Goal: Task Accomplishment & Management: Manage account settings

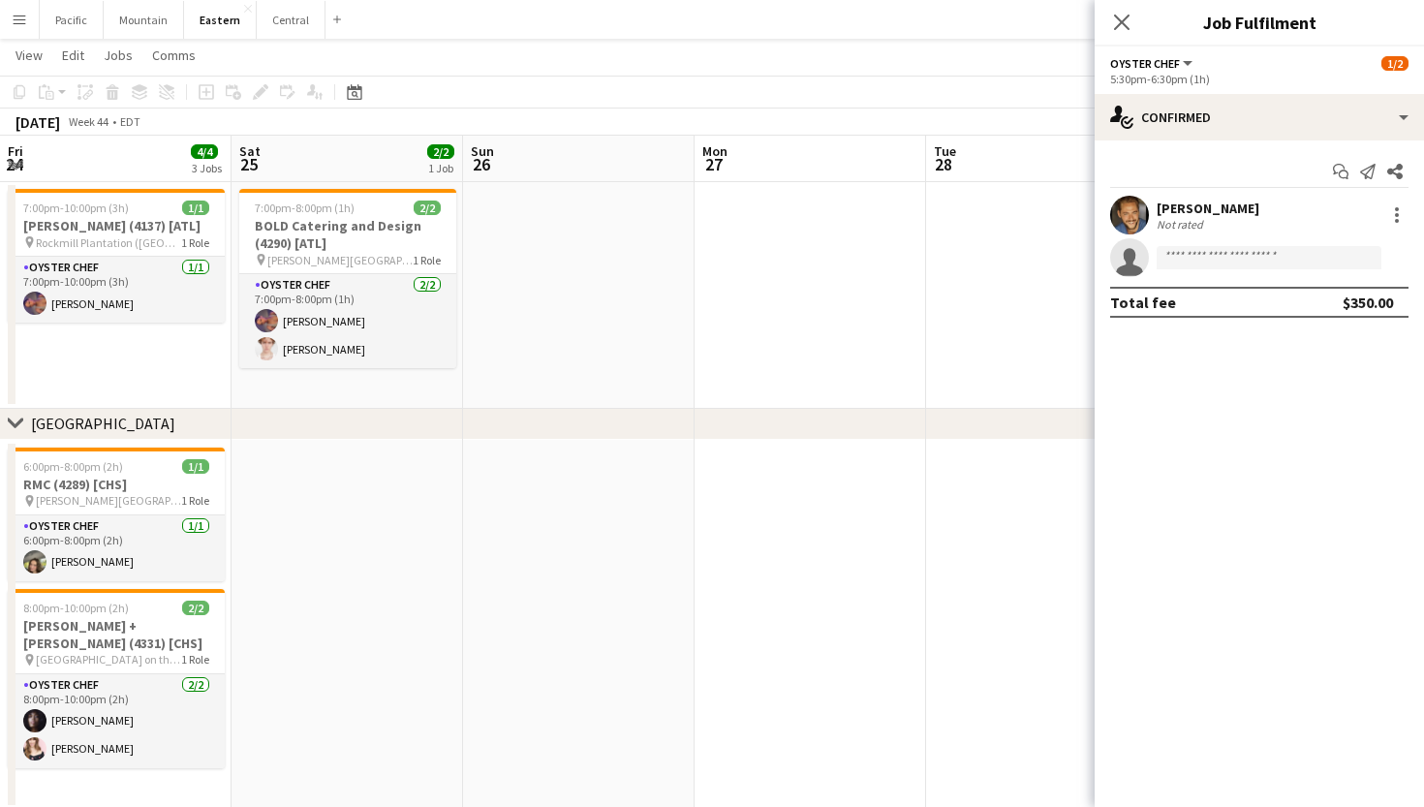
scroll to position [0, 962]
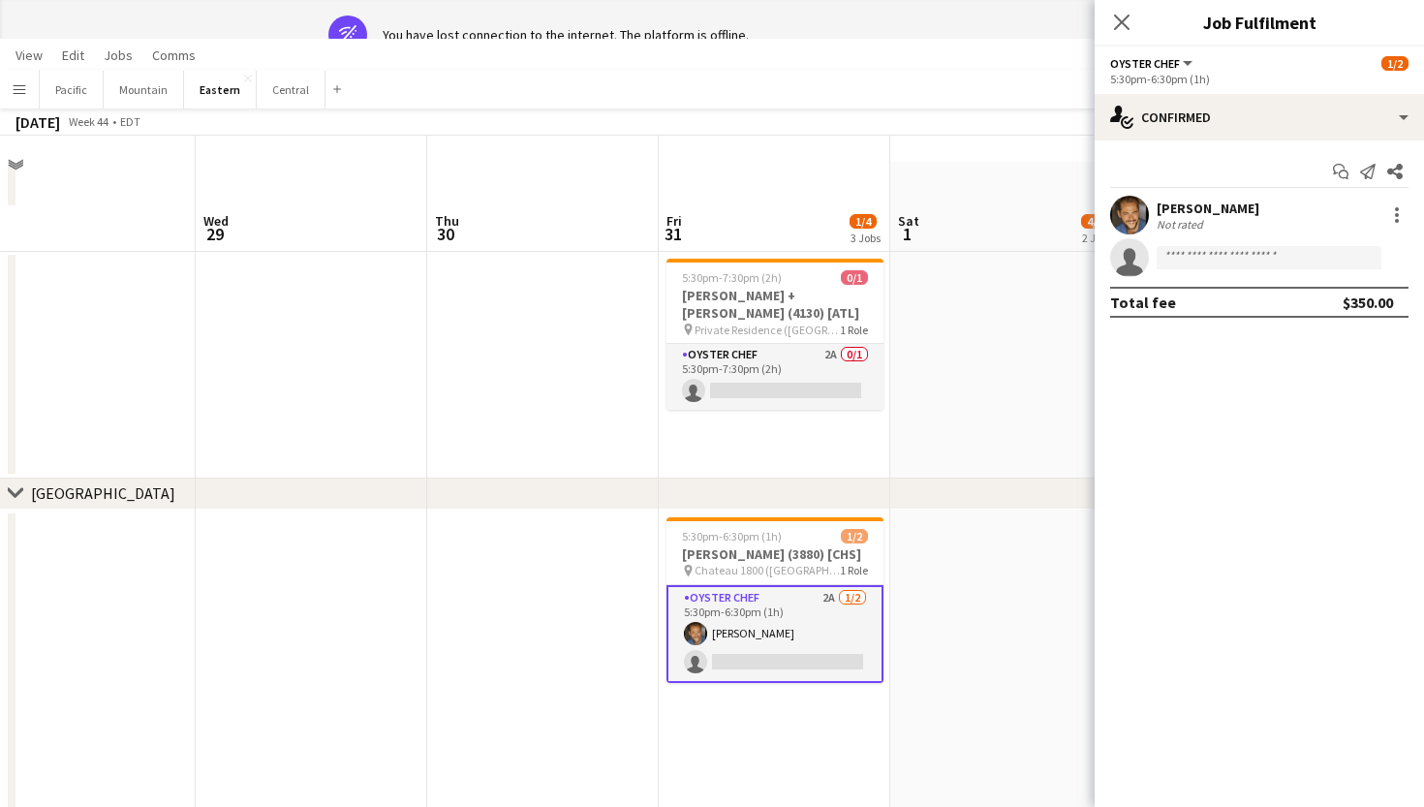
click at [1119, 35] on div "Close pop-in" at bounding box center [1122, 22] width 54 height 45
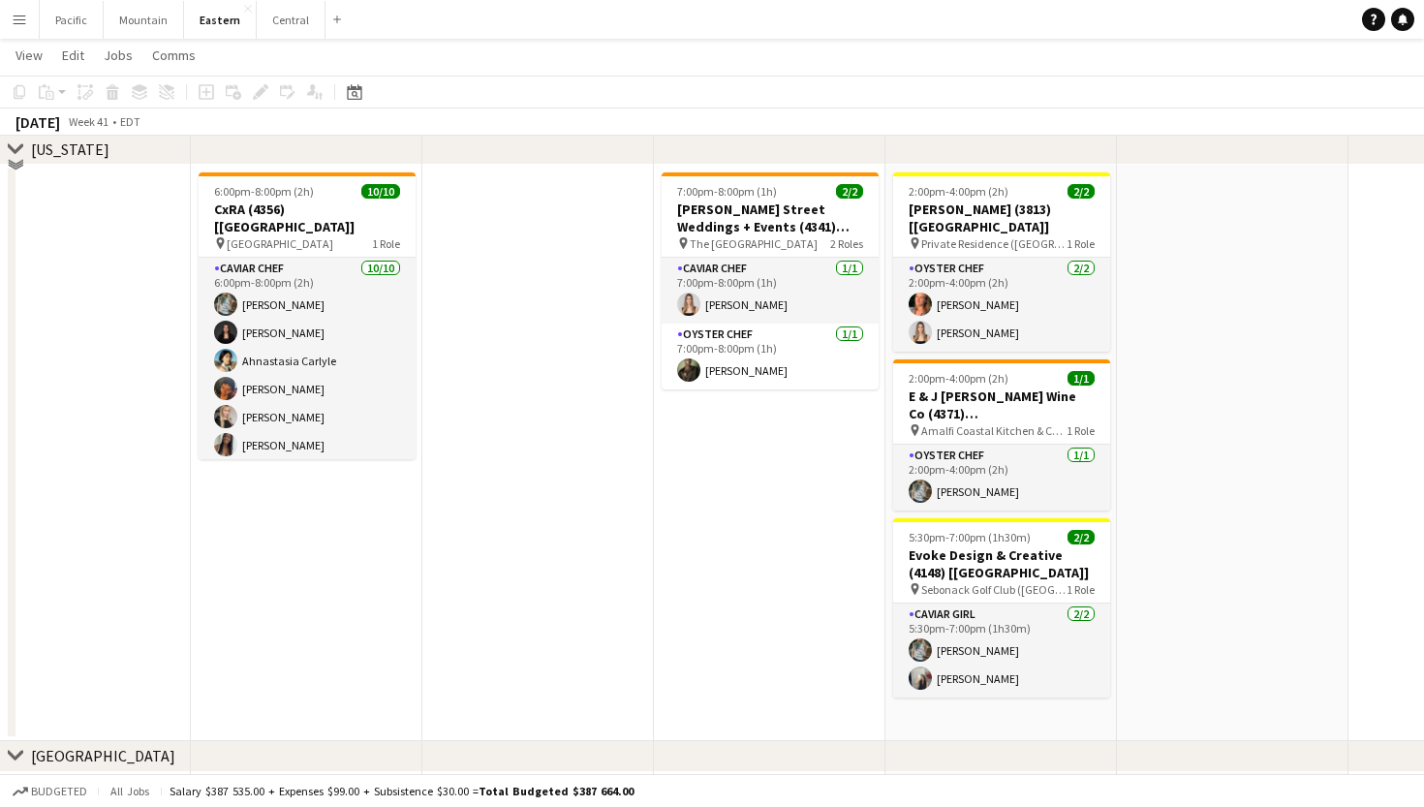
scroll to position [825, 0]
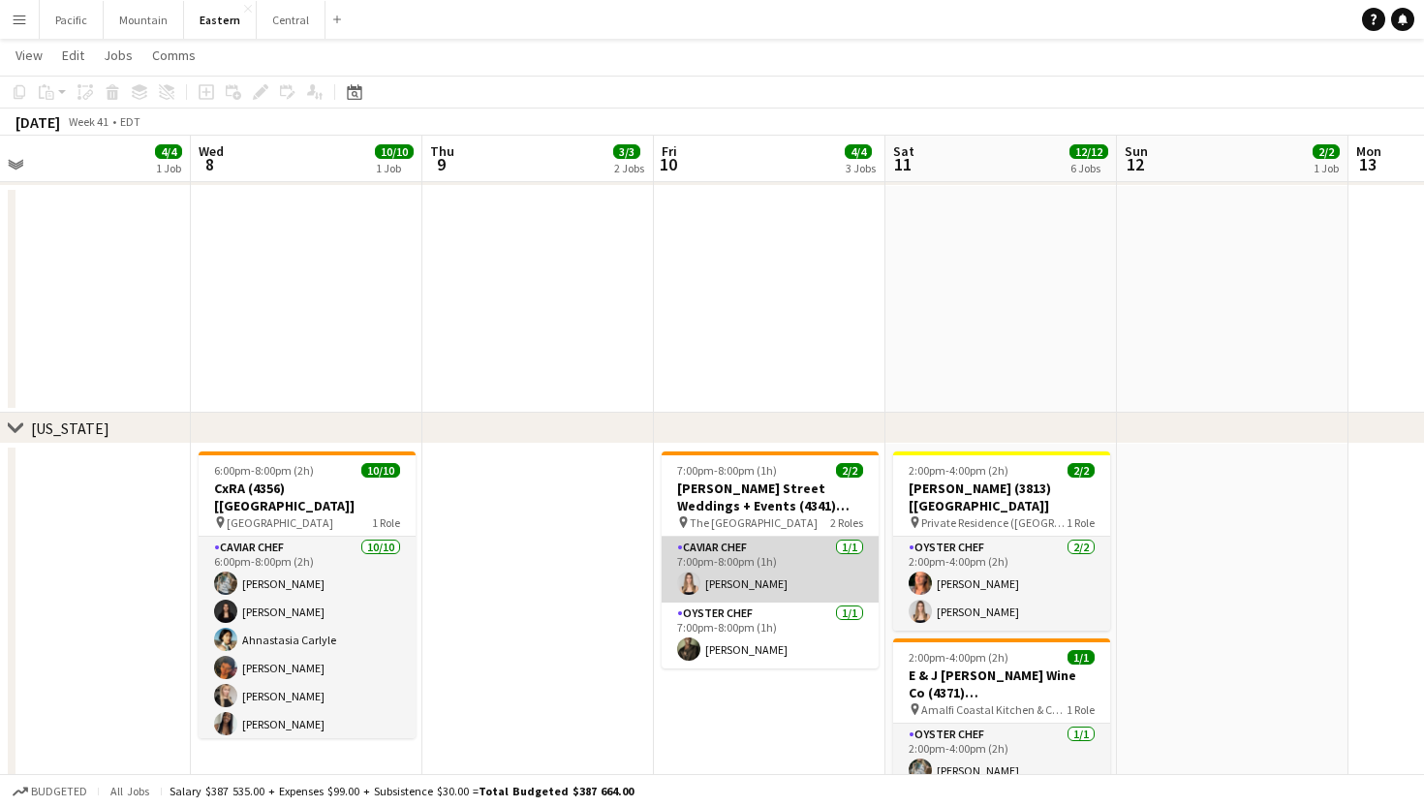
click at [764, 592] on app-card-role "Caviar Chef [DATE] 7:00pm-8:00pm (1h) [PERSON_NAME]" at bounding box center [770, 570] width 217 height 66
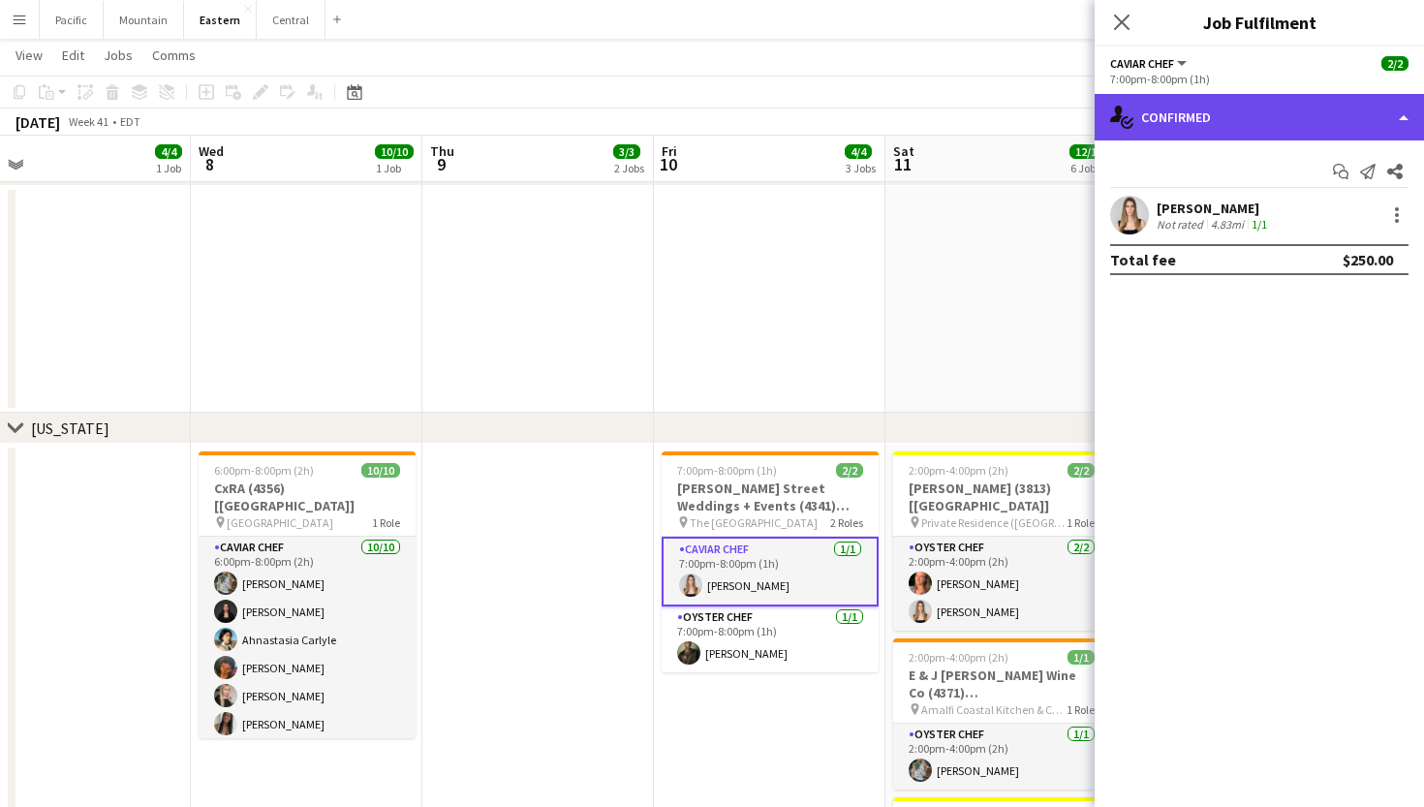
click at [1252, 99] on div "single-neutral-actions-check-2 Confirmed" at bounding box center [1259, 117] width 329 height 46
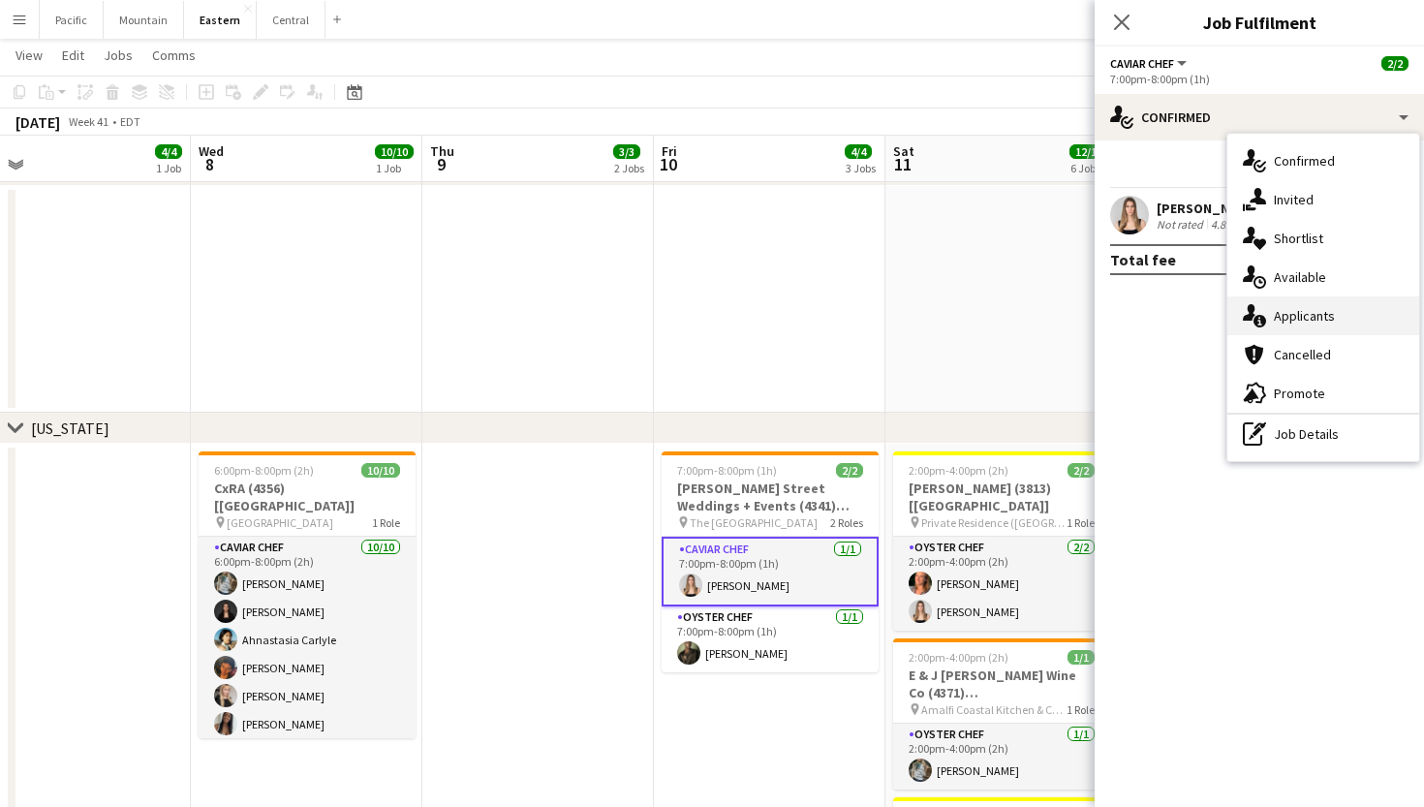
click at [1286, 321] on span "Applicants" at bounding box center [1304, 315] width 61 height 17
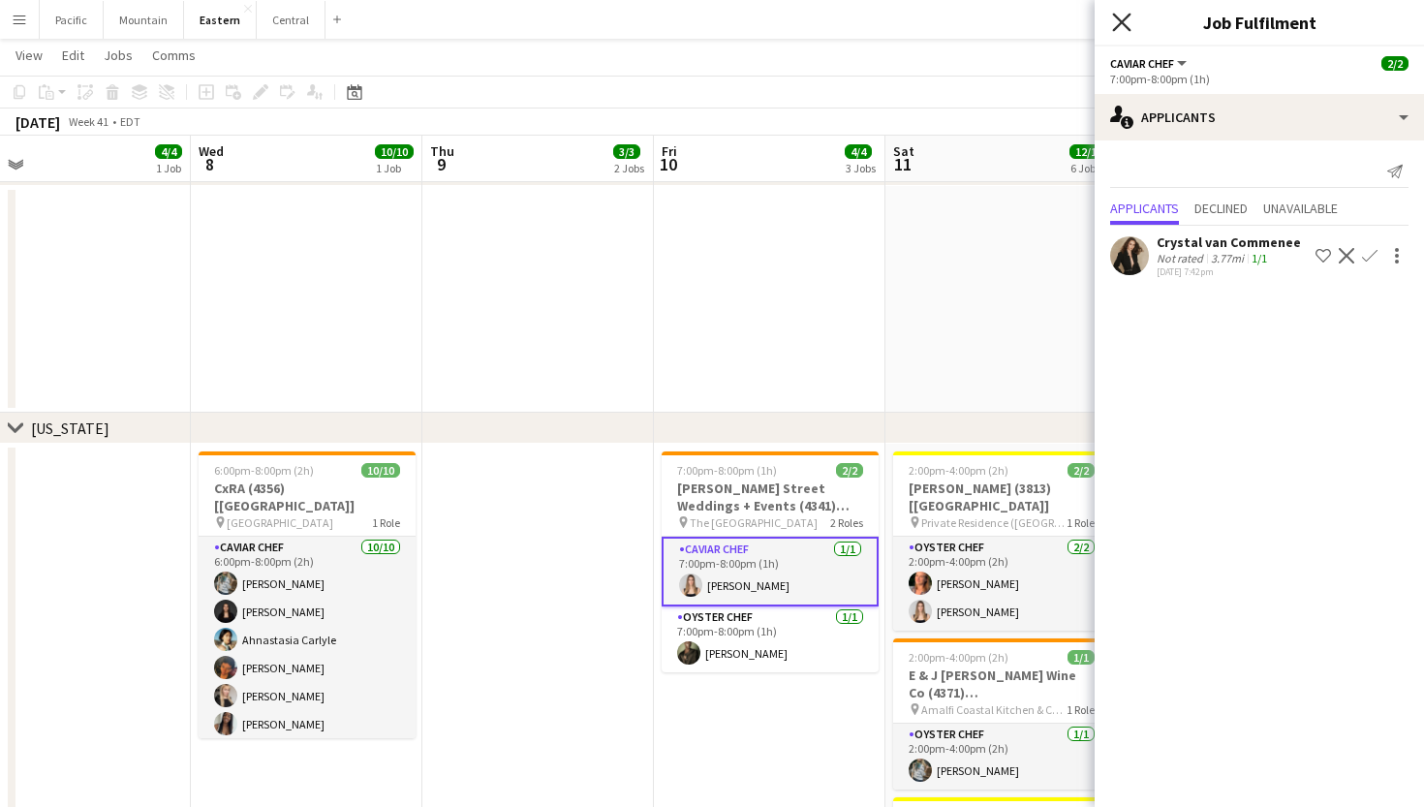
click at [1124, 20] on icon at bounding box center [1121, 22] width 18 height 18
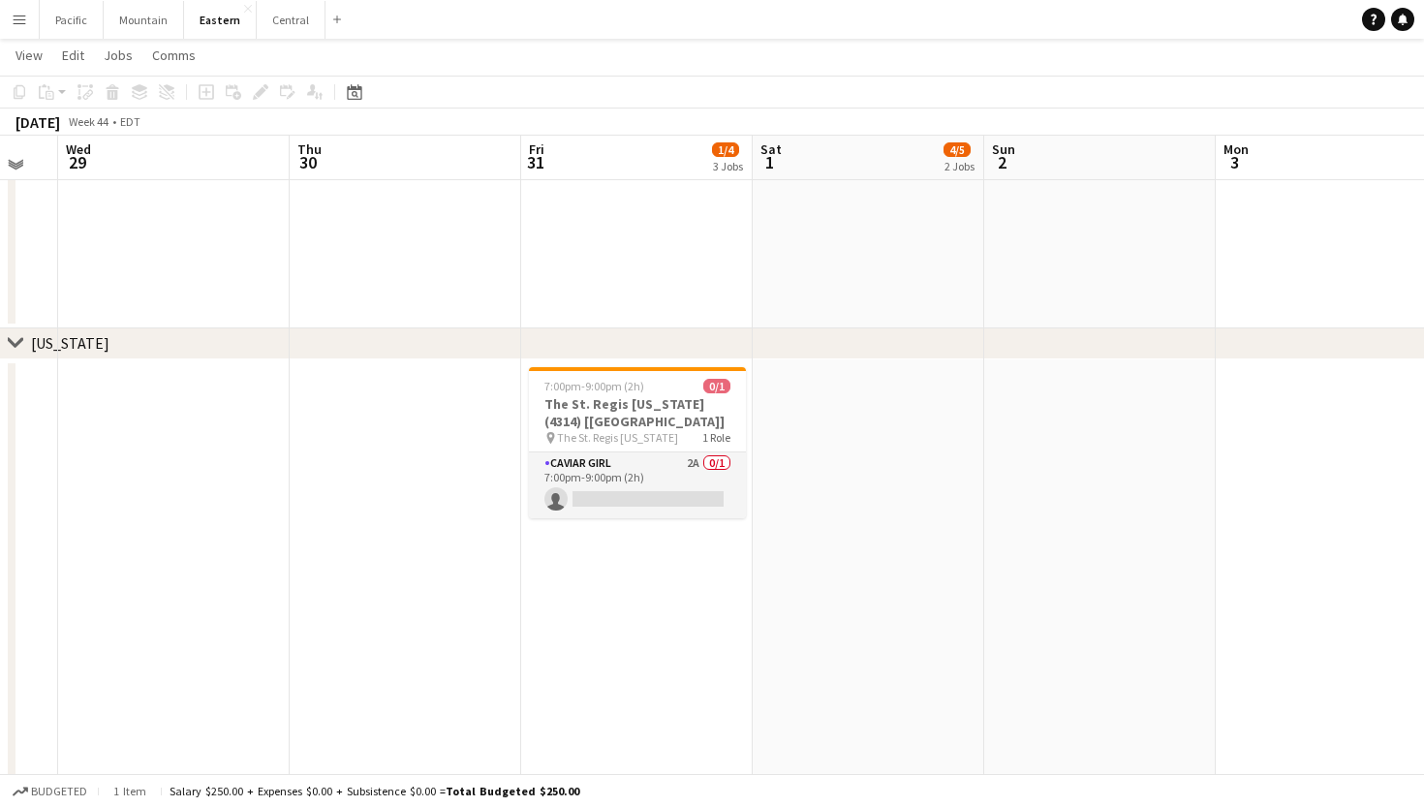
scroll to position [1000, 0]
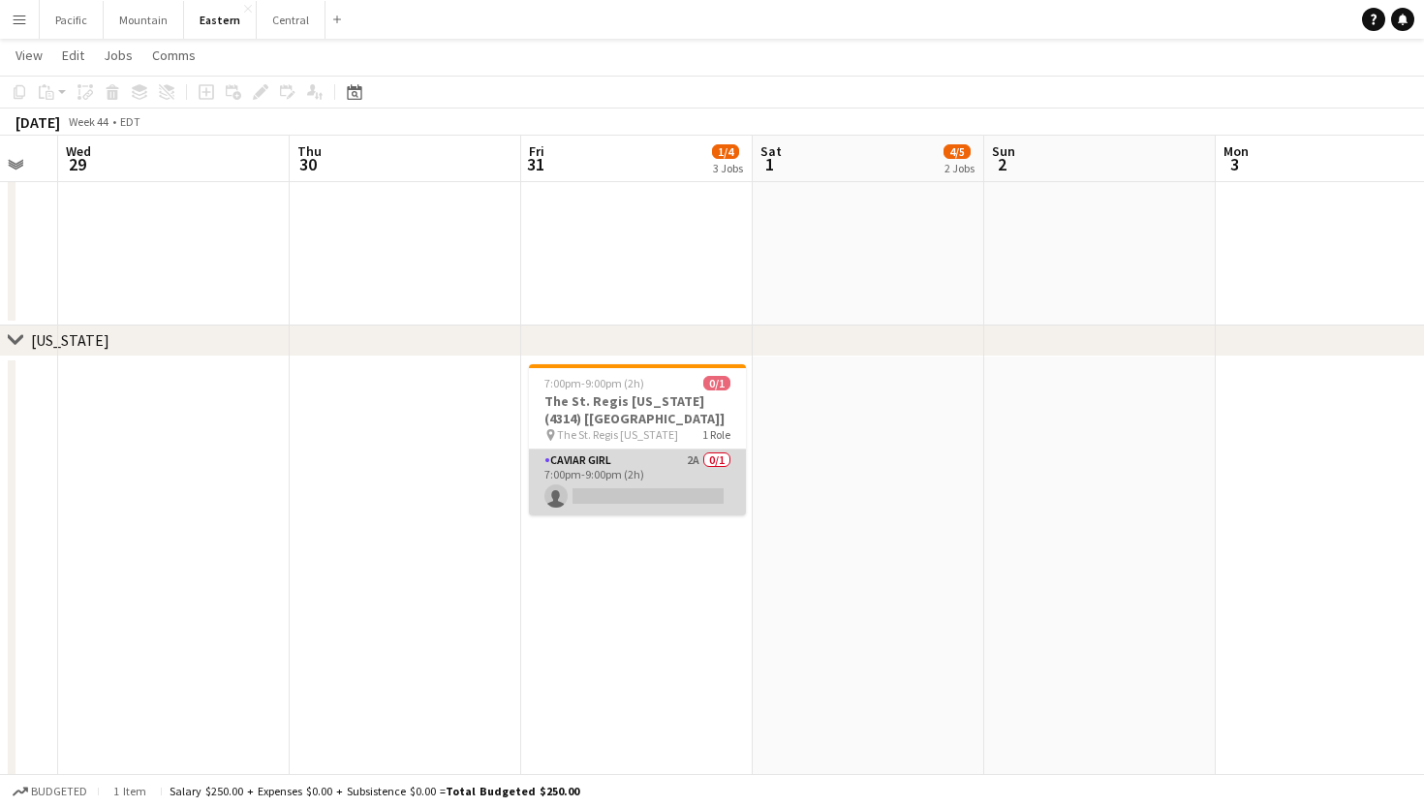
click at [724, 488] on app-card-role "Caviar Girl 2A 0/1 7:00pm-9:00pm (2h) single-neutral-actions" at bounding box center [637, 482] width 217 height 66
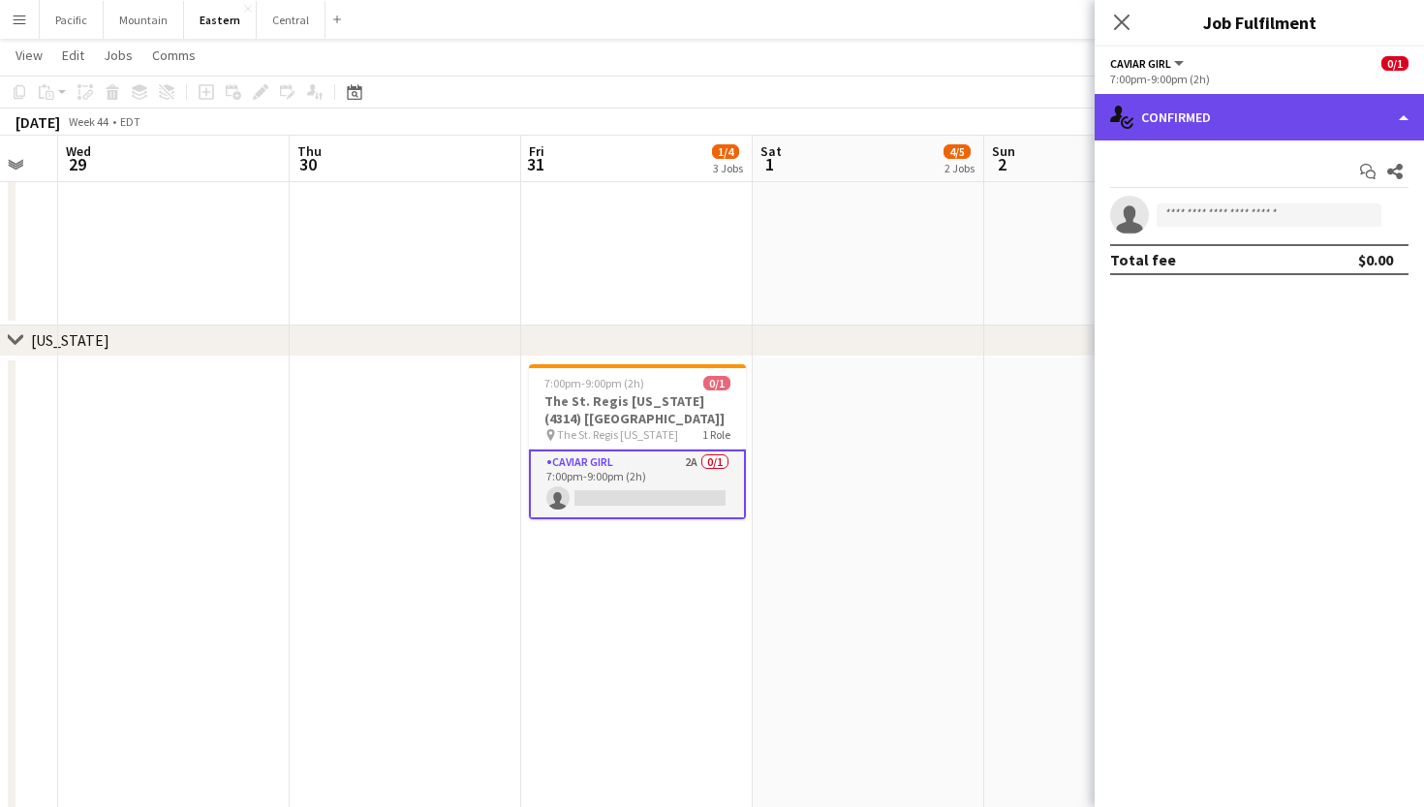
click at [1213, 118] on div "single-neutral-actions-check-2 Confirmed" at bounding box center [1259, 117] width 329 height 46
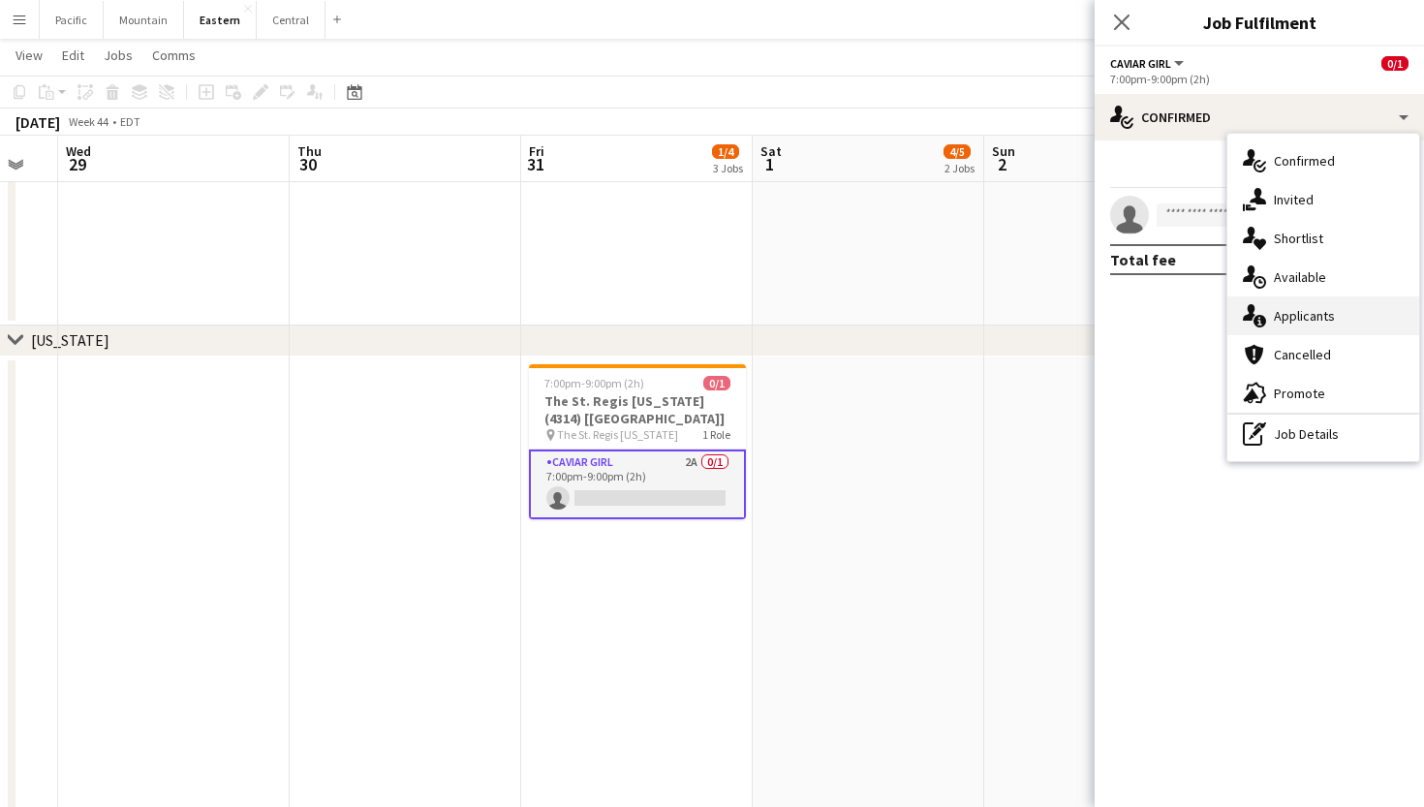
click at [1328, 307] on span "Applicants" at bounding box center [1304, 315] width 61 height 17
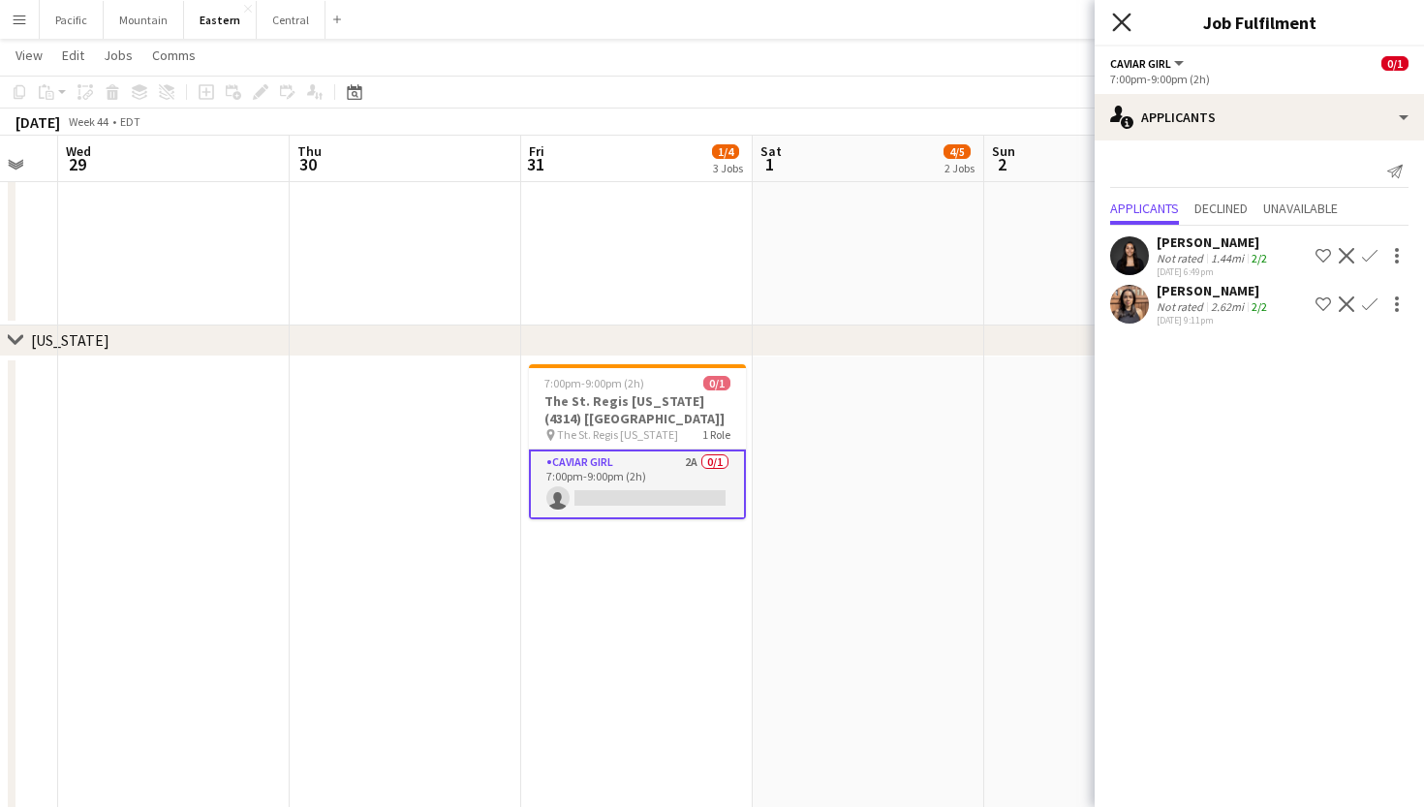
click at [1117, 16] on icon at bounding box center [1121, 22] width 18 height 18
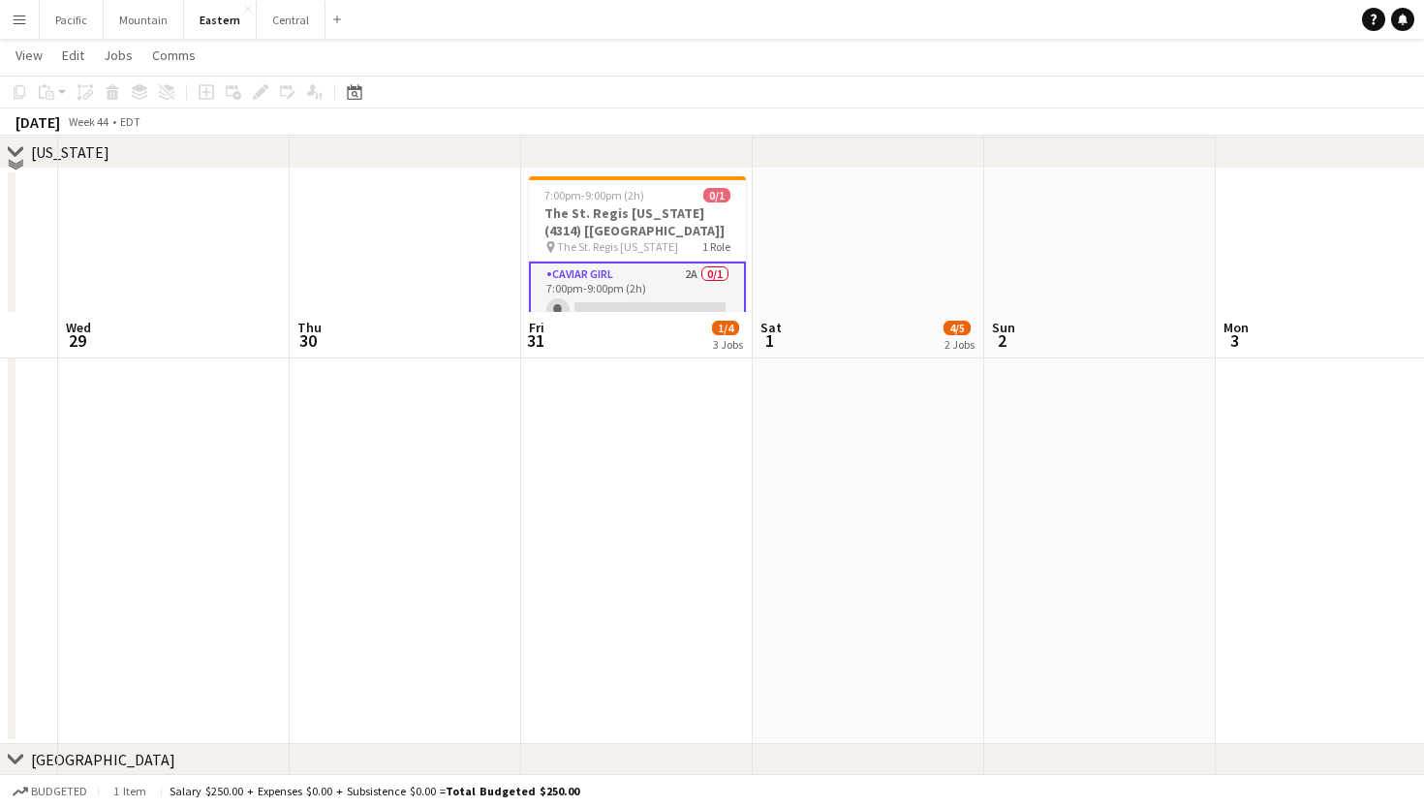
scroll to position [0, 869]
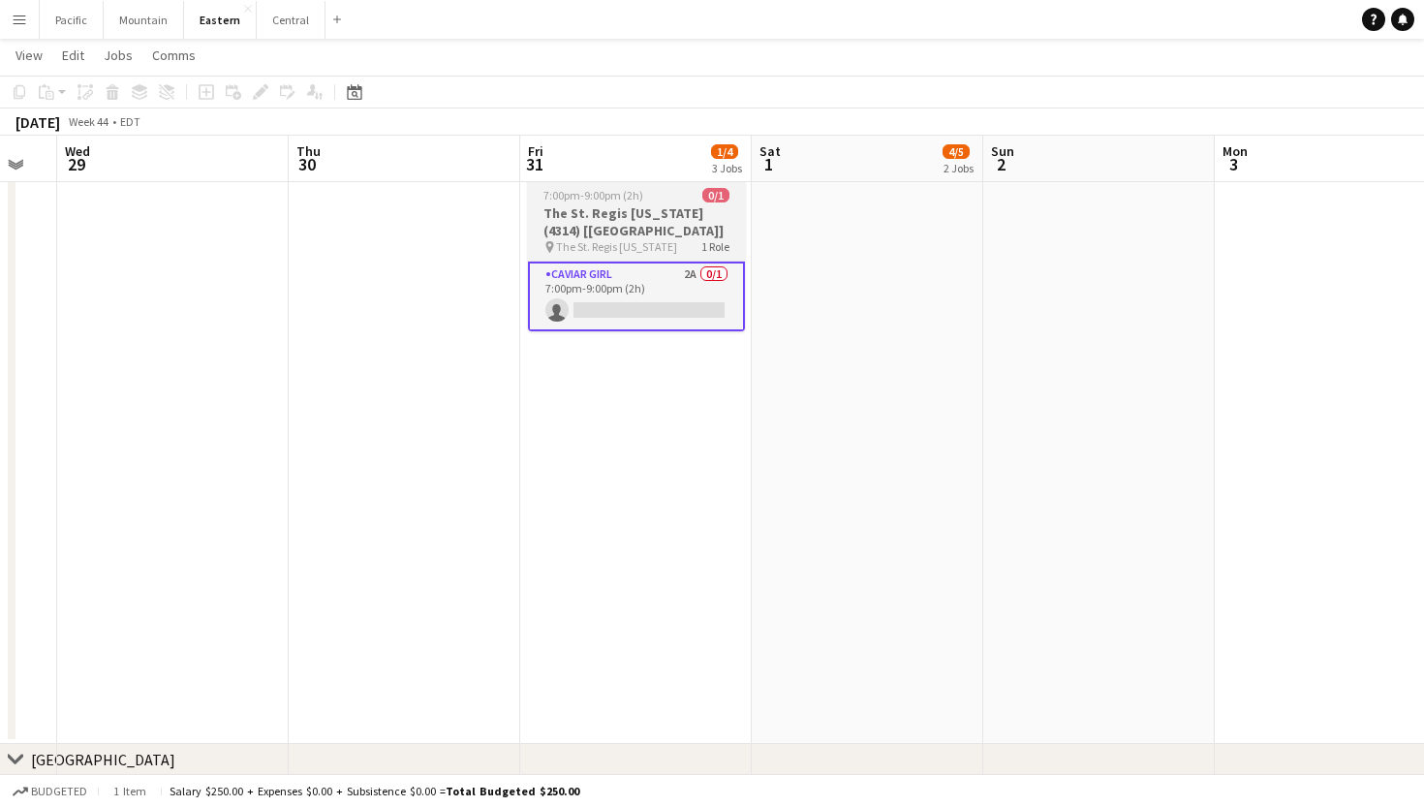
click at [633, 223] on h3 "The St. Regis [US_STATE] (4314) [[GEOGRAPHIC_DATA]]" at bounding box center [636, 221] width 217 height 35
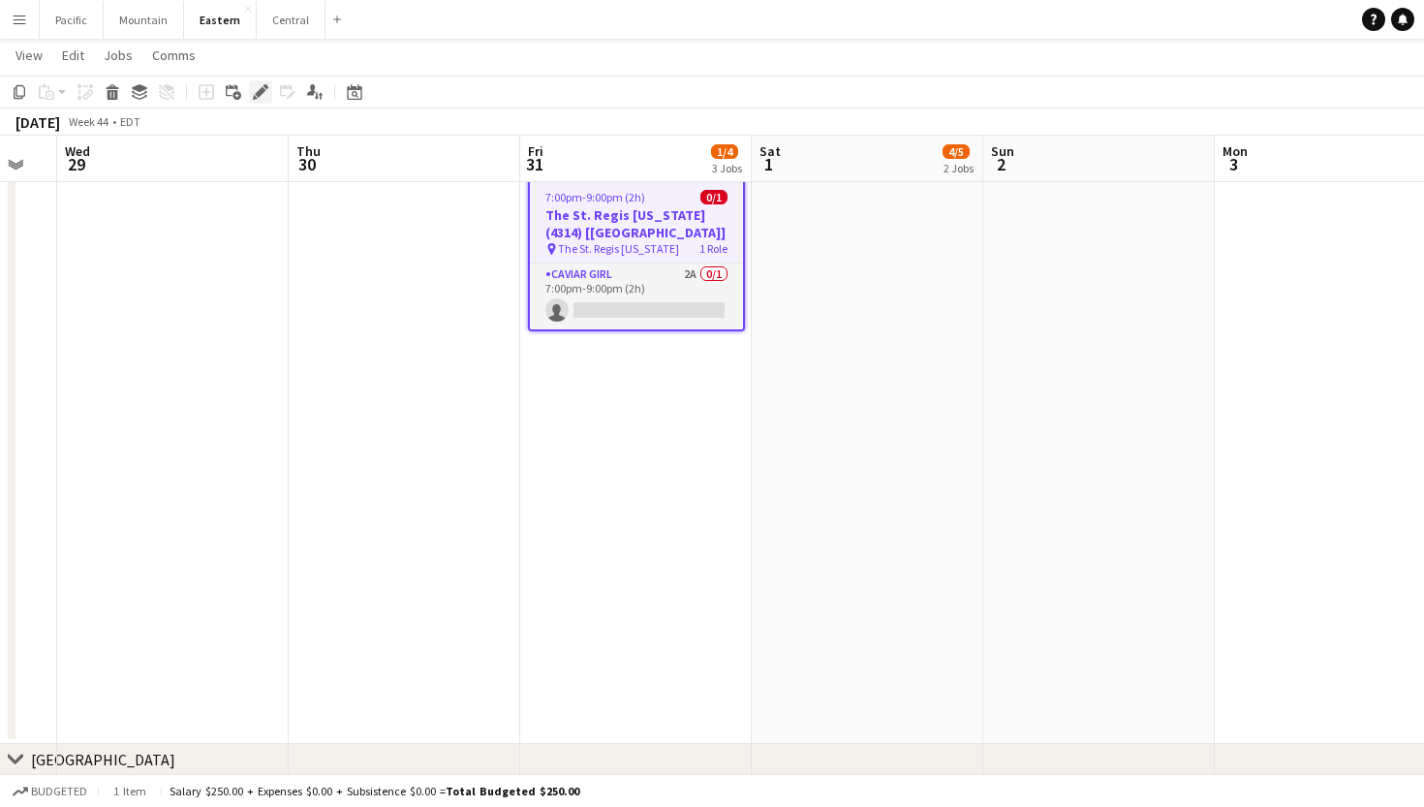
click at [268, 80] on div "Edit" at bounding box center [260, 91] width 23 height 23
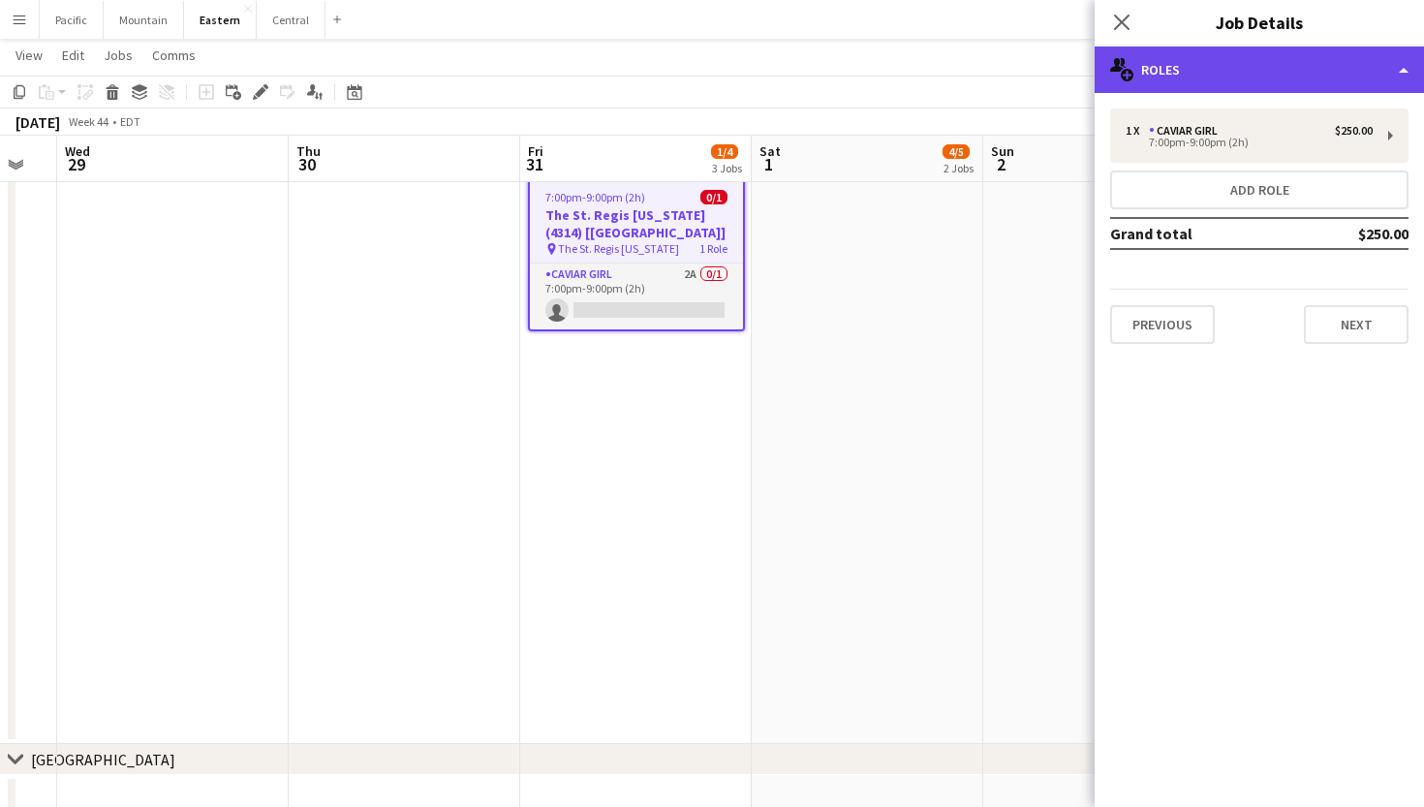
click at [1294, 64] on div "multiple-users-add Roles" at bounding box center [1259, 69] width 329 height 46
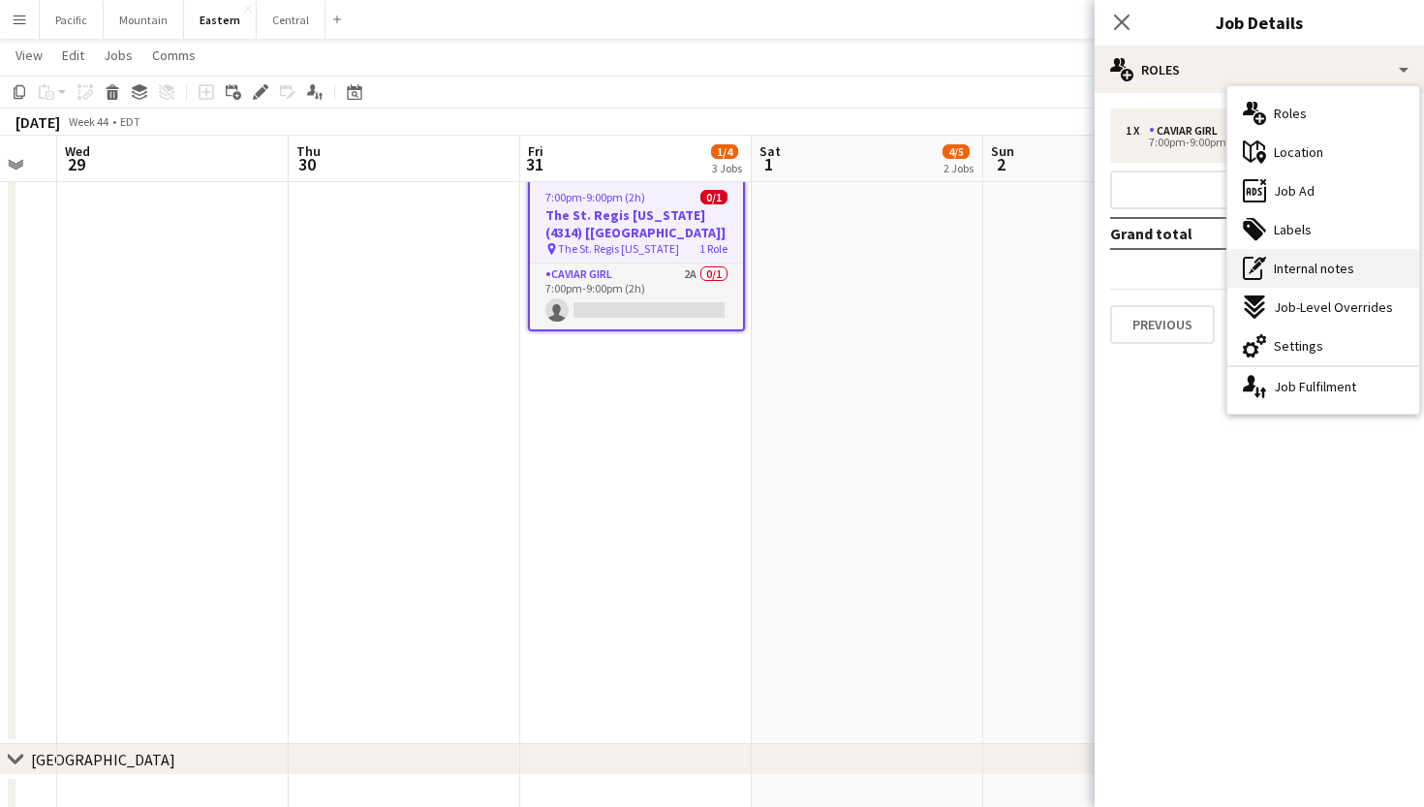
click at [1342, 272] on span "Internal notes" at bounding box center [1314, 268] width 80 height 17
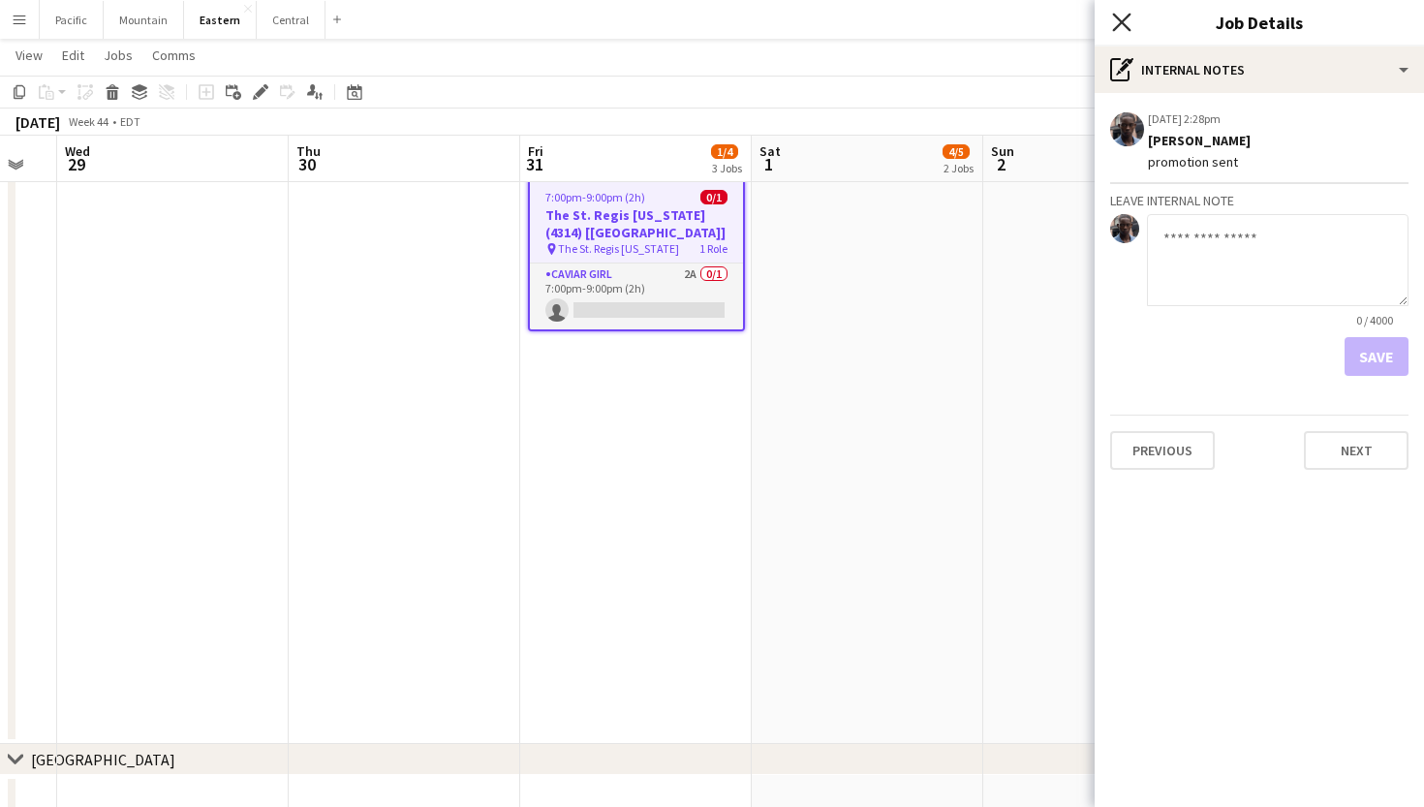
click at [1117, 29] on icon "Close pop-in" at bounding box center [1121, 22] width 18 height 18
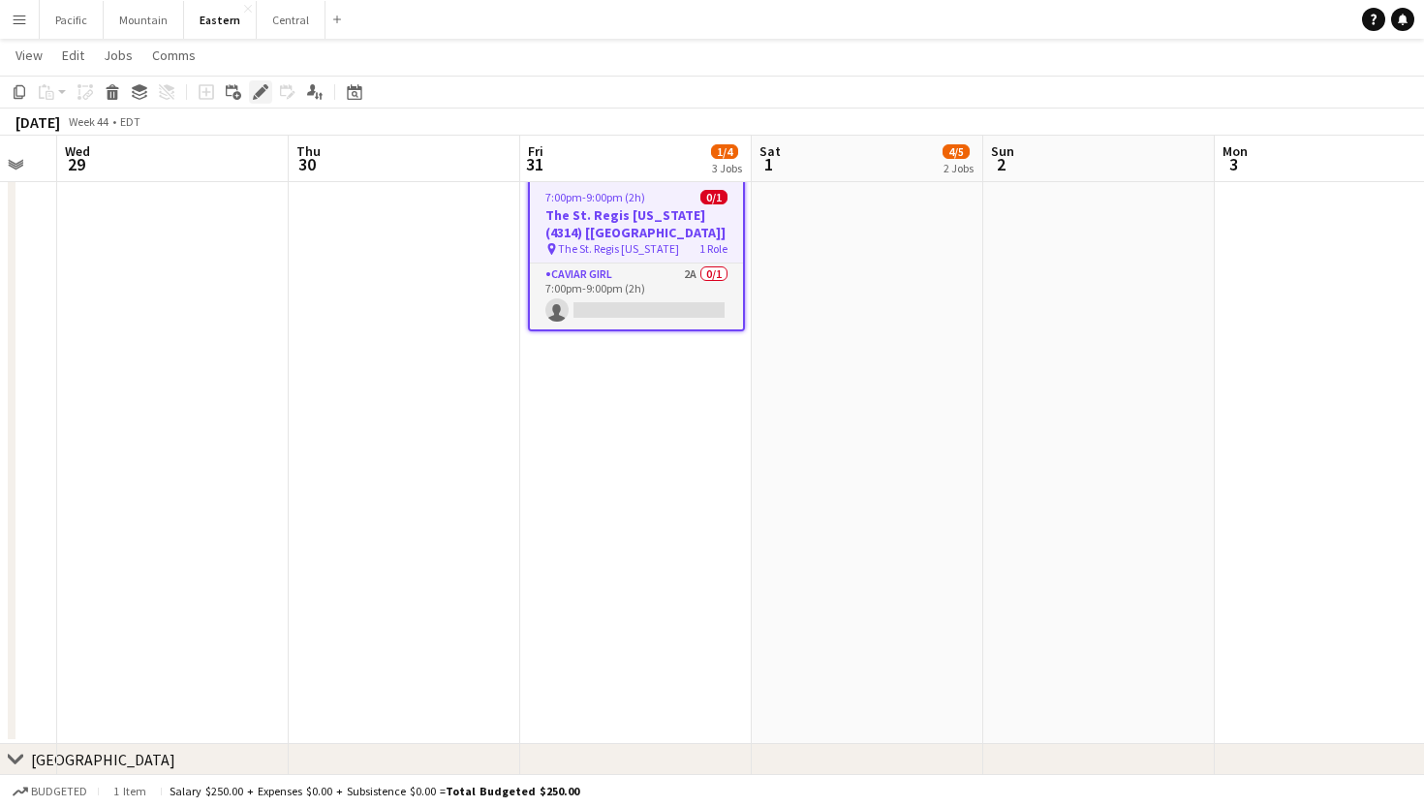
click at [263, 84] on icon "Edit" at bounding box center [260, 91] width 15 height 15
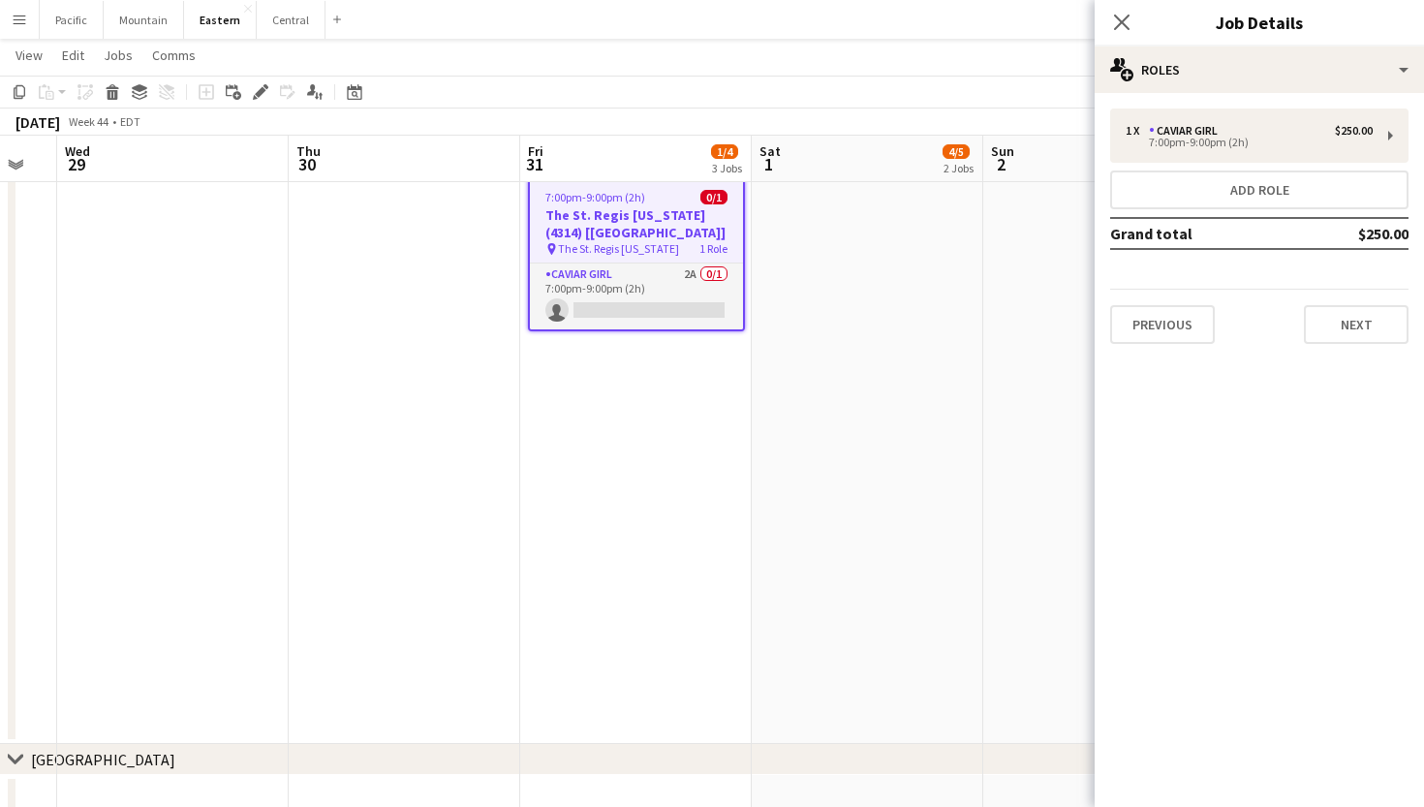
click at [1256, 102] on div "1 x Caviar Girl $250.00 7:00pm-9:00pm (2h) Add role Grand total $250.00 Previou…" at bounding box center [1259, 226] width 329 height 266
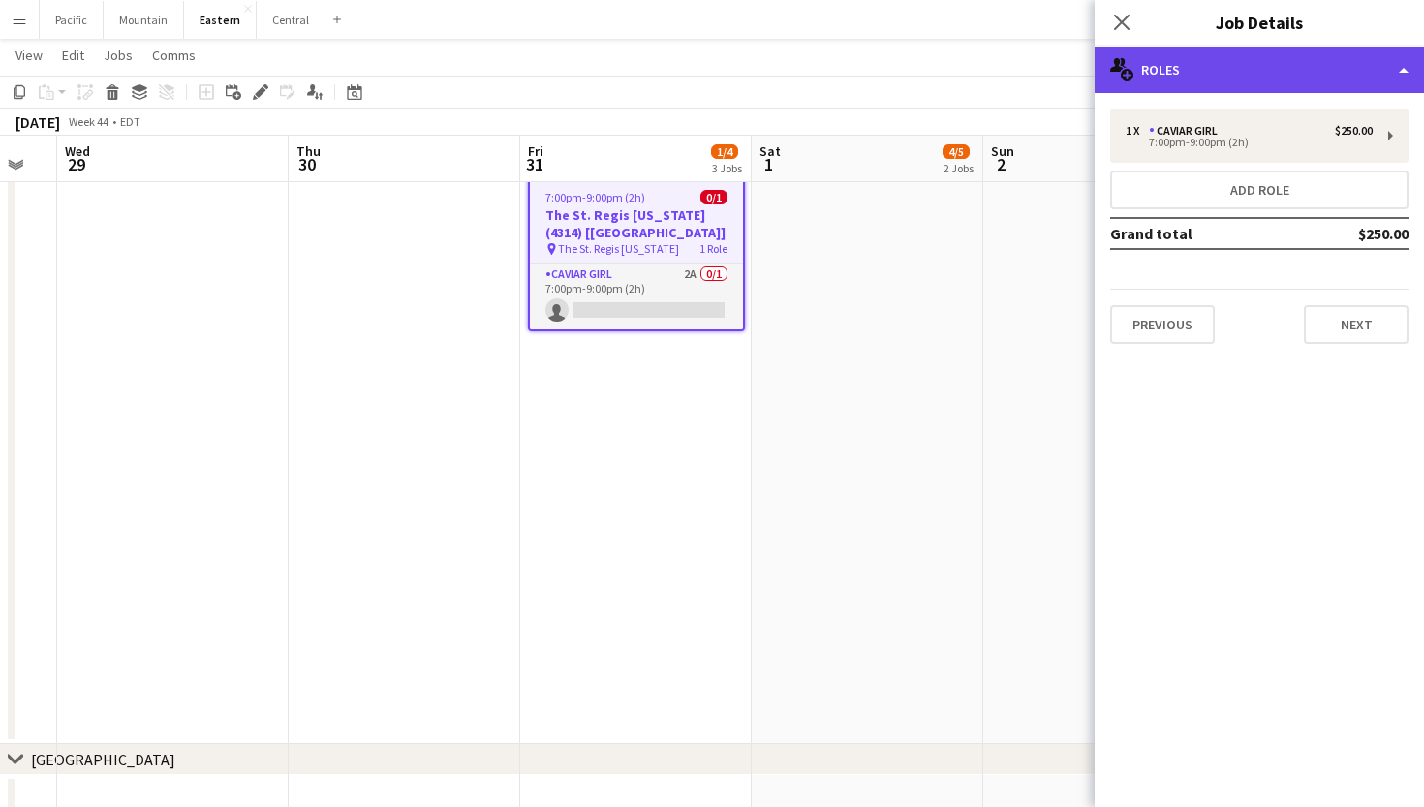
click at [1360, 65] on div "multiple-users-add Roles" at bounding box center [1259, 69] width 329 height 46
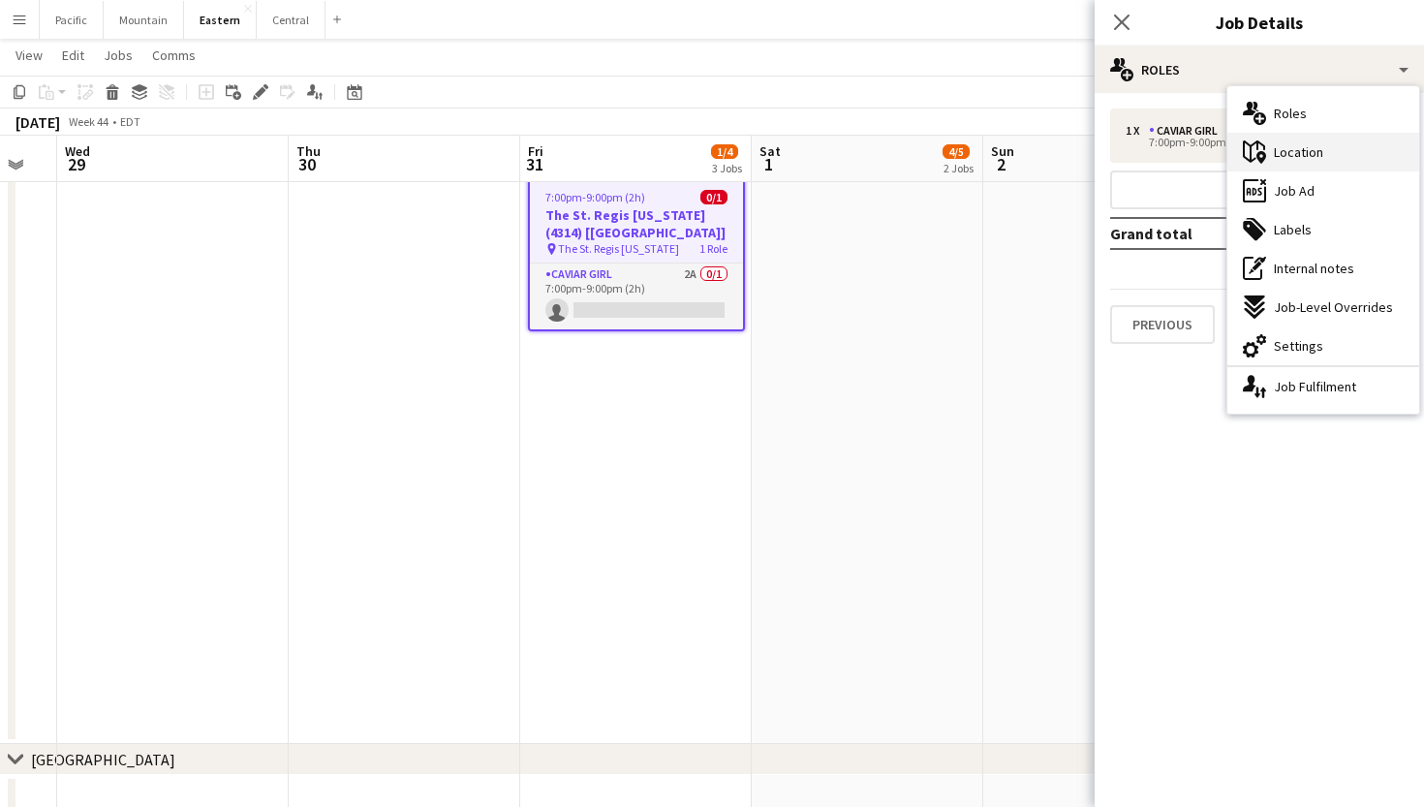
click at [1345, 140] on div "maps-pin-1 Location" at bounding box center [1323, 152] width 192 height 39
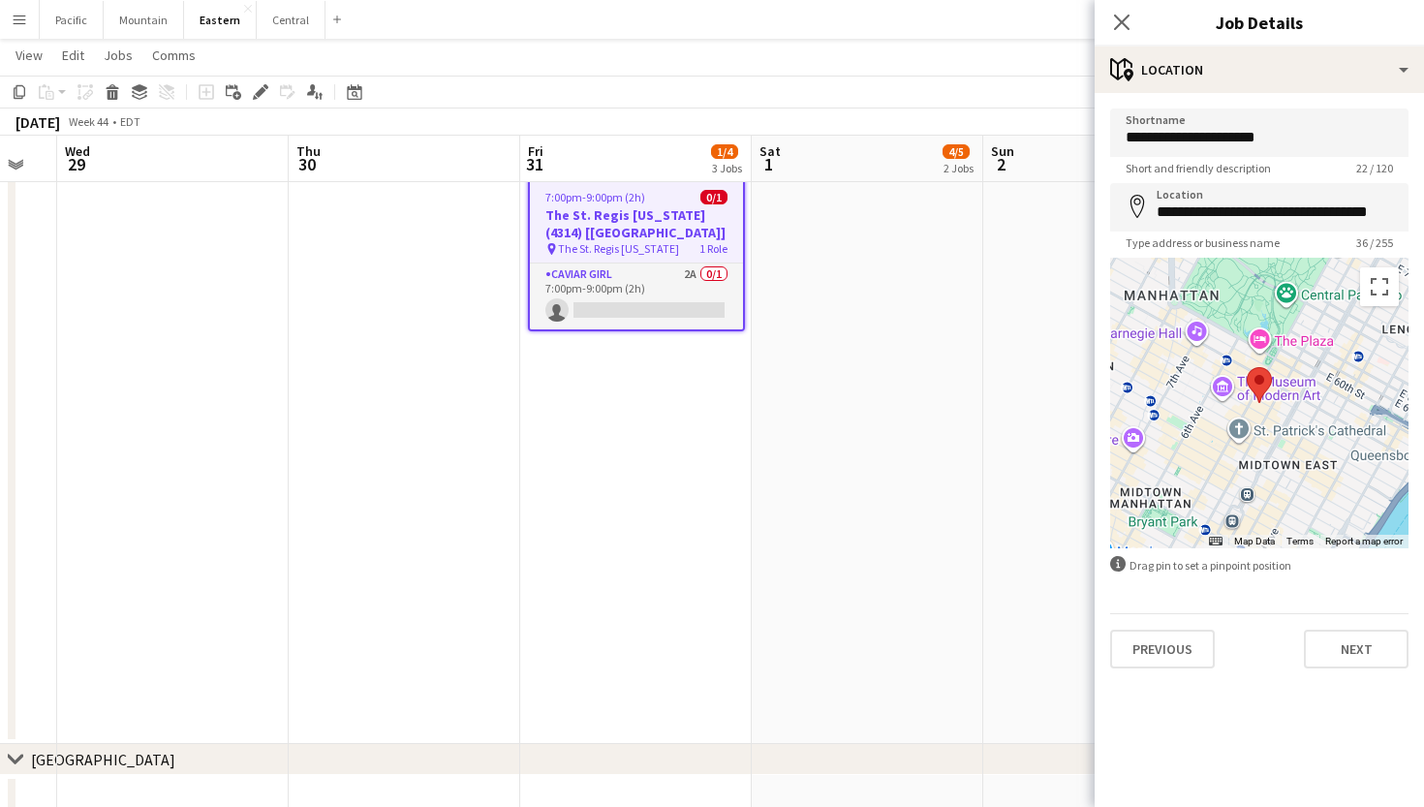
click at [1277, 46] on div "Close pop-in Job Details" at bounding box center [1259, 23] width 329 height 46
click at [1306, 26] on h3 "Job Details" at bounding box center [1259, 22] width 329 height 25
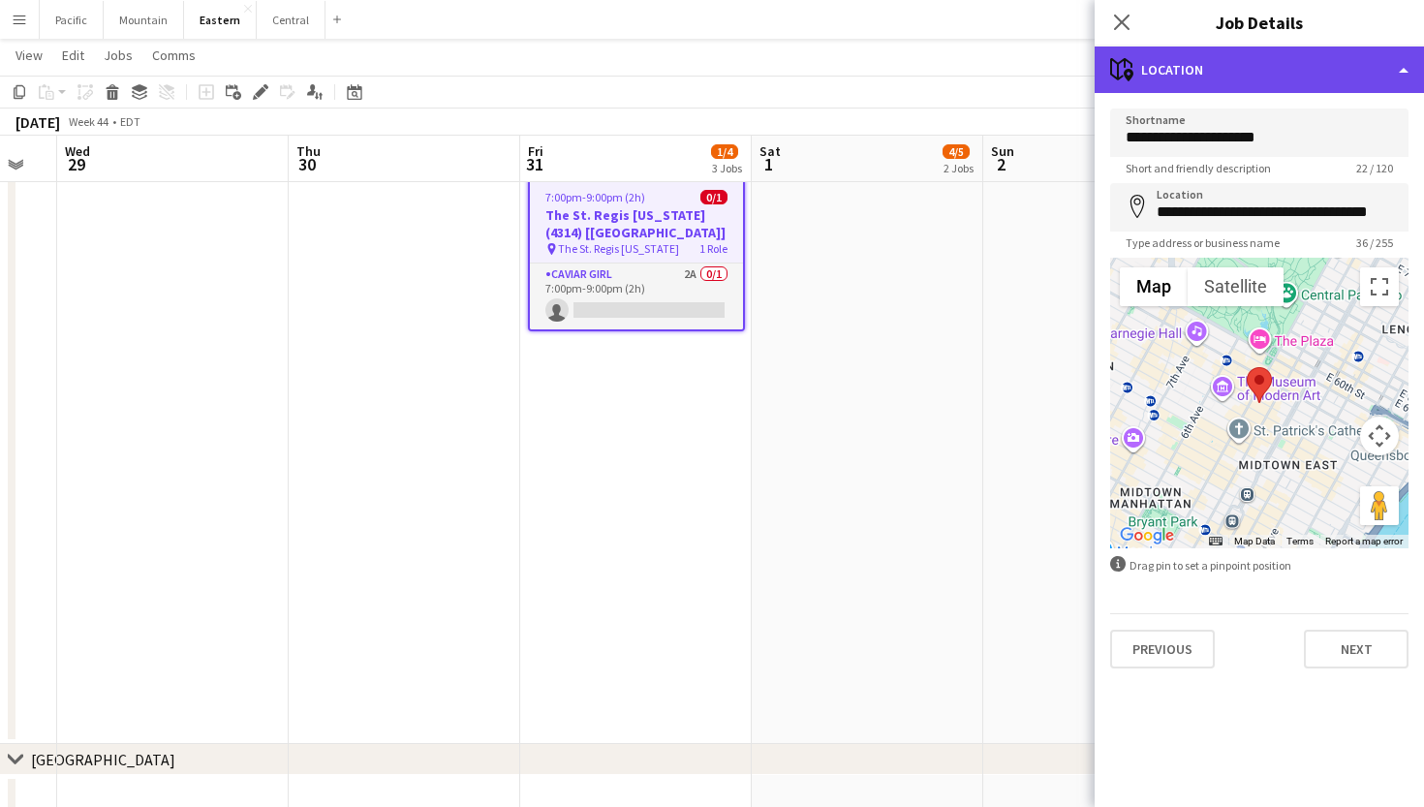
click at [1304, 77] on div "maps-pin-1 Location" at bounding box center [1259, 69] width 329 height 46
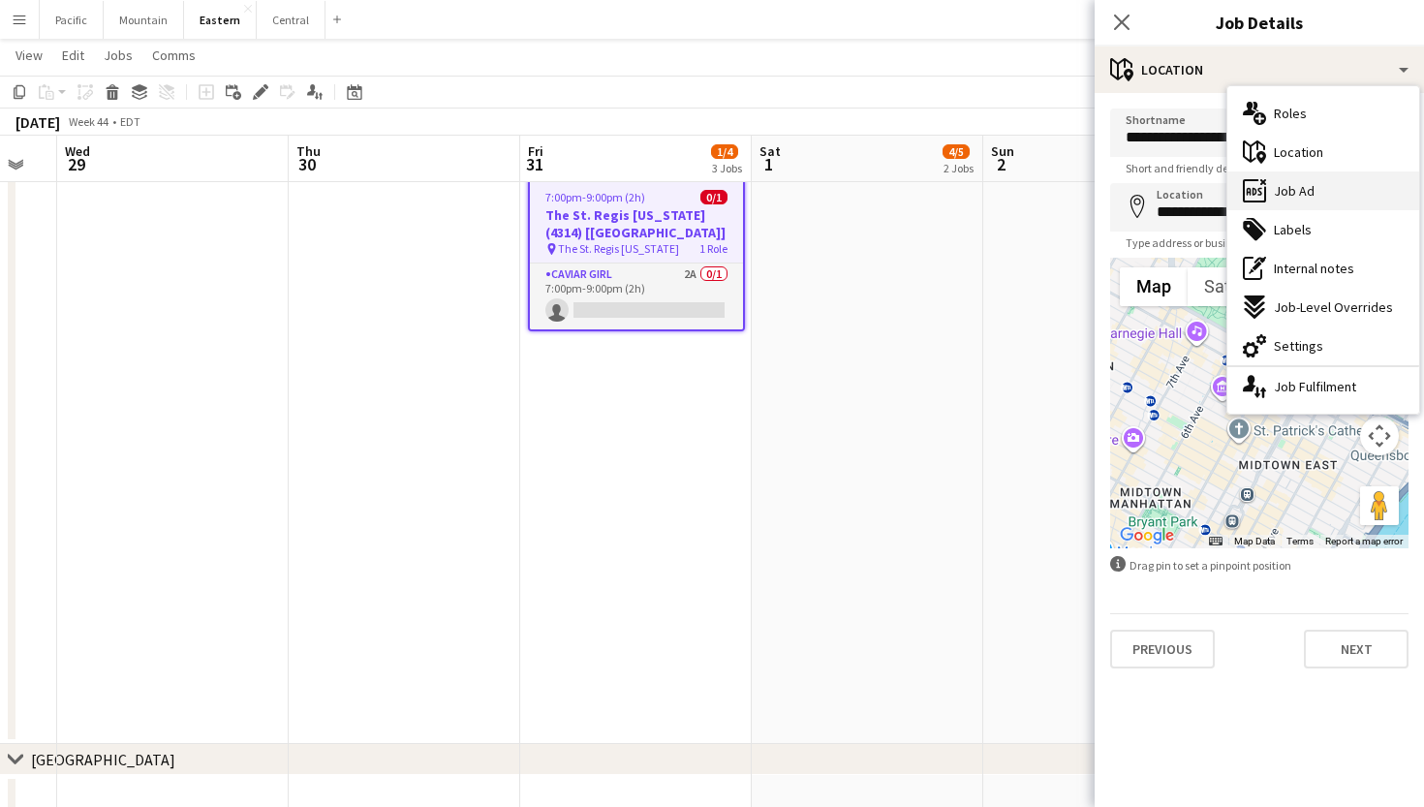
click at [1304, 186] on span "Job Ad" at bounding box center [1294, 190] width 41 height 17
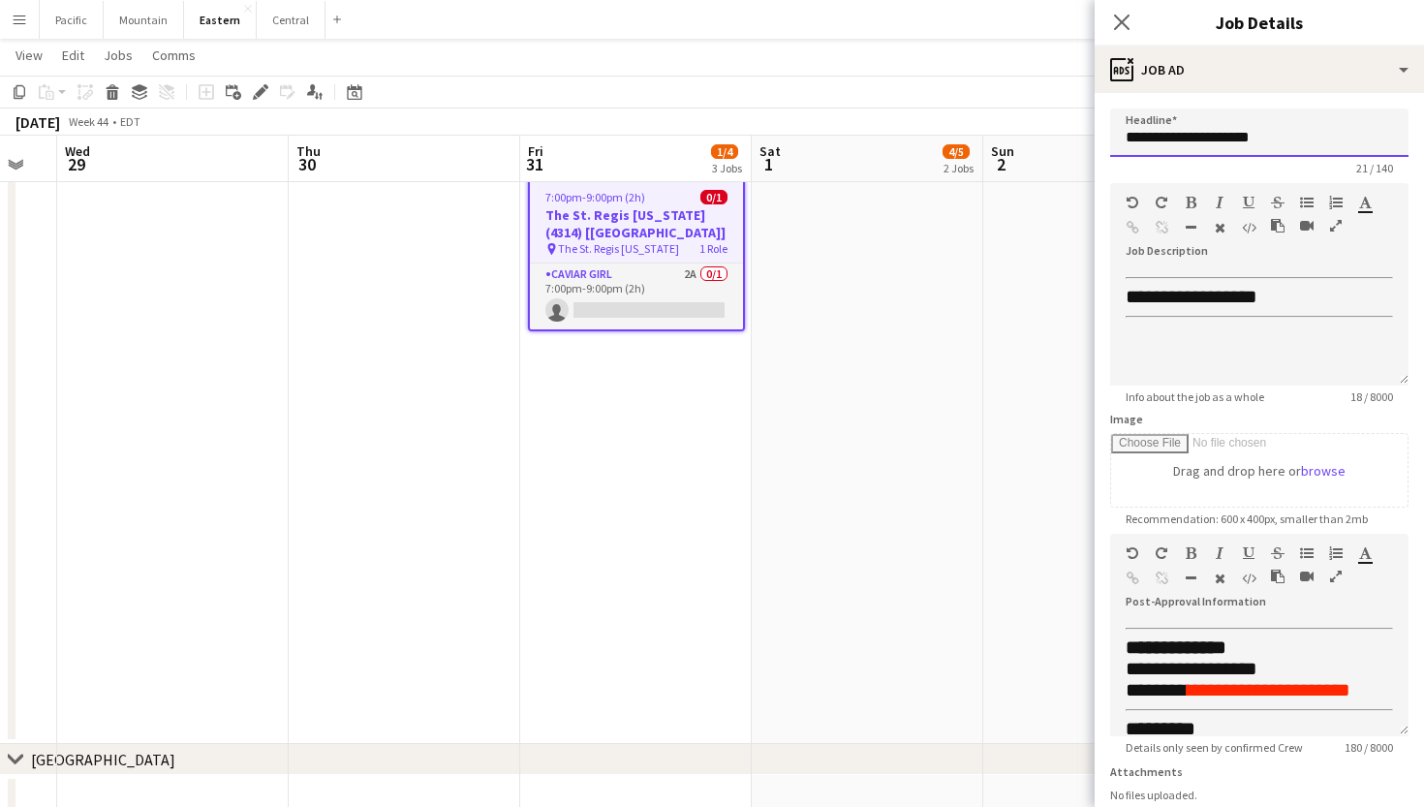
click at [1254, 144] on input "**********" at bounding box center [1259, 132] width 298 height 48
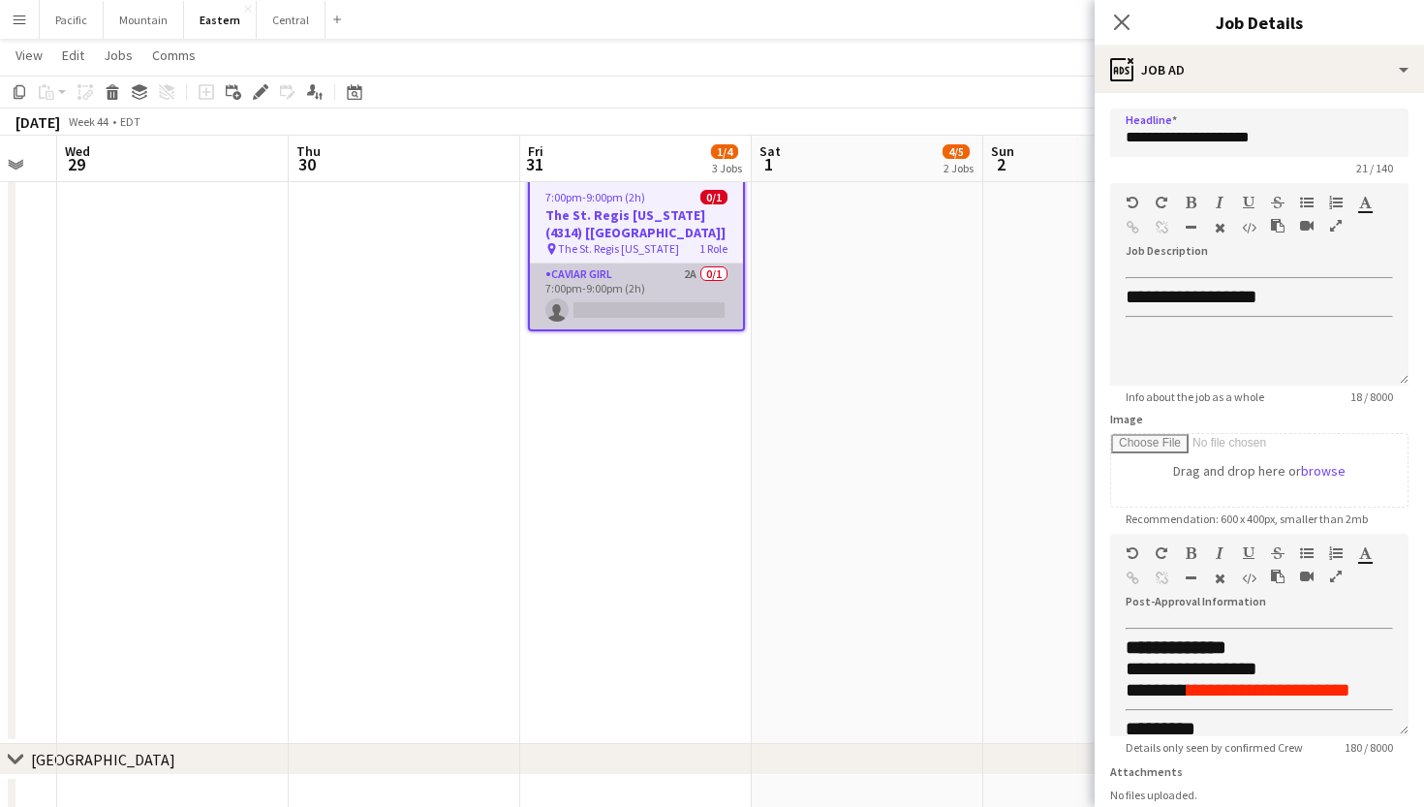
click at [718, 264] on app-card-role "Caviar Girl 2A 0/1 7:00pm-9:00pm (2h) single-neutral-actions" at bounding box center [636, 296] width 213 height 66
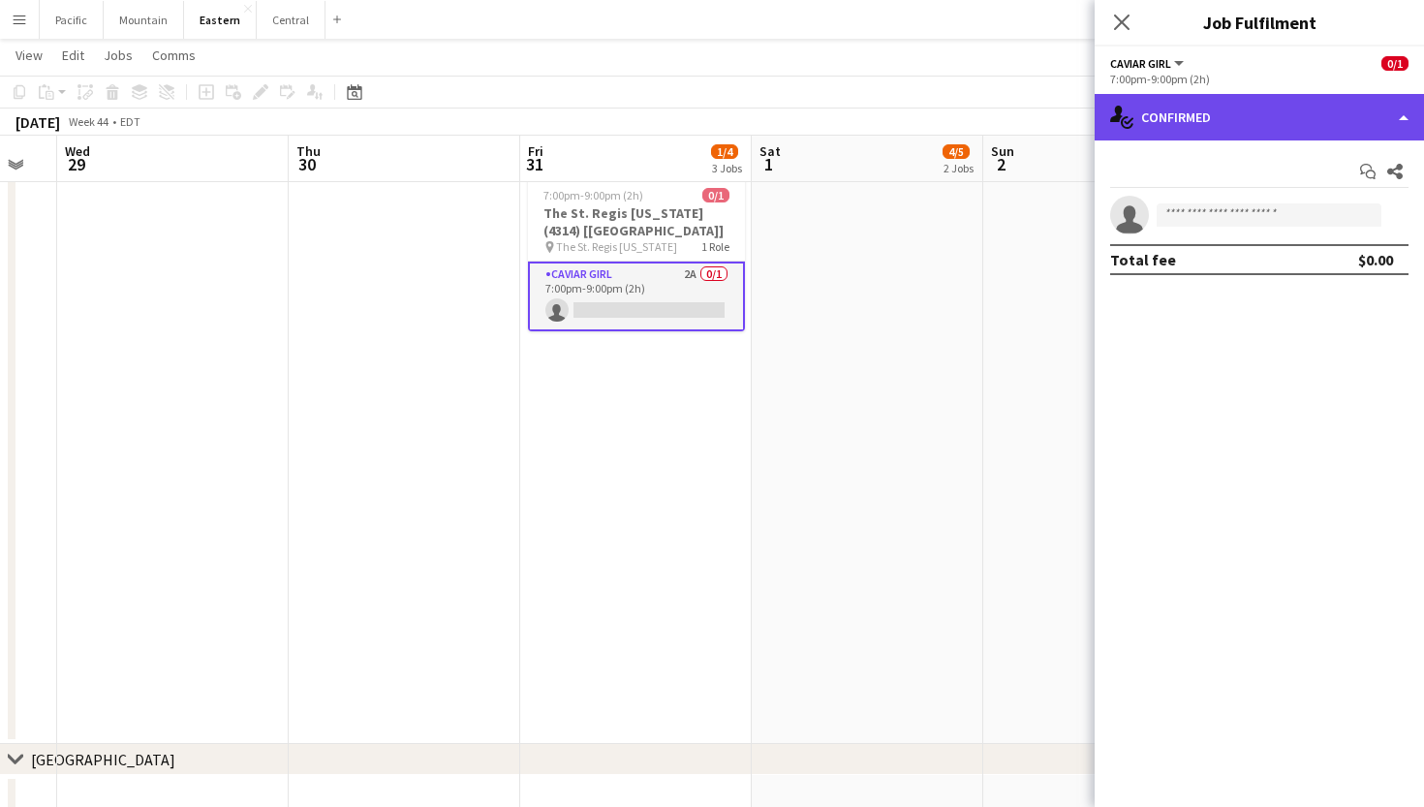
click at [1185, 120] on div "single-neutral-actions-check-2 Confirmed" at bounding box center [1259, 117] width 329 height 46
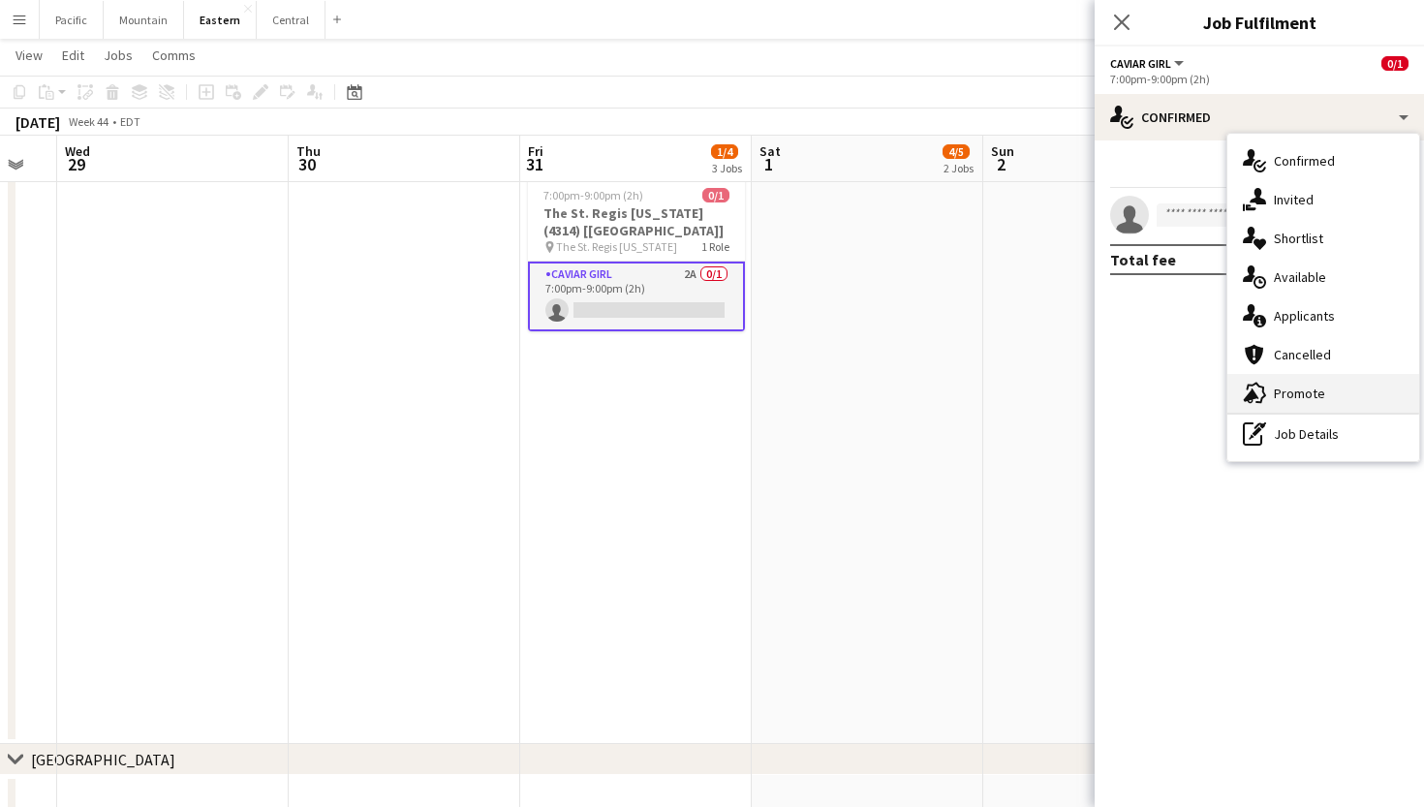
click at [1270, 399] on div "advertising-megaphone Promote" at bounding box center [1323, 393] width 192 height 39
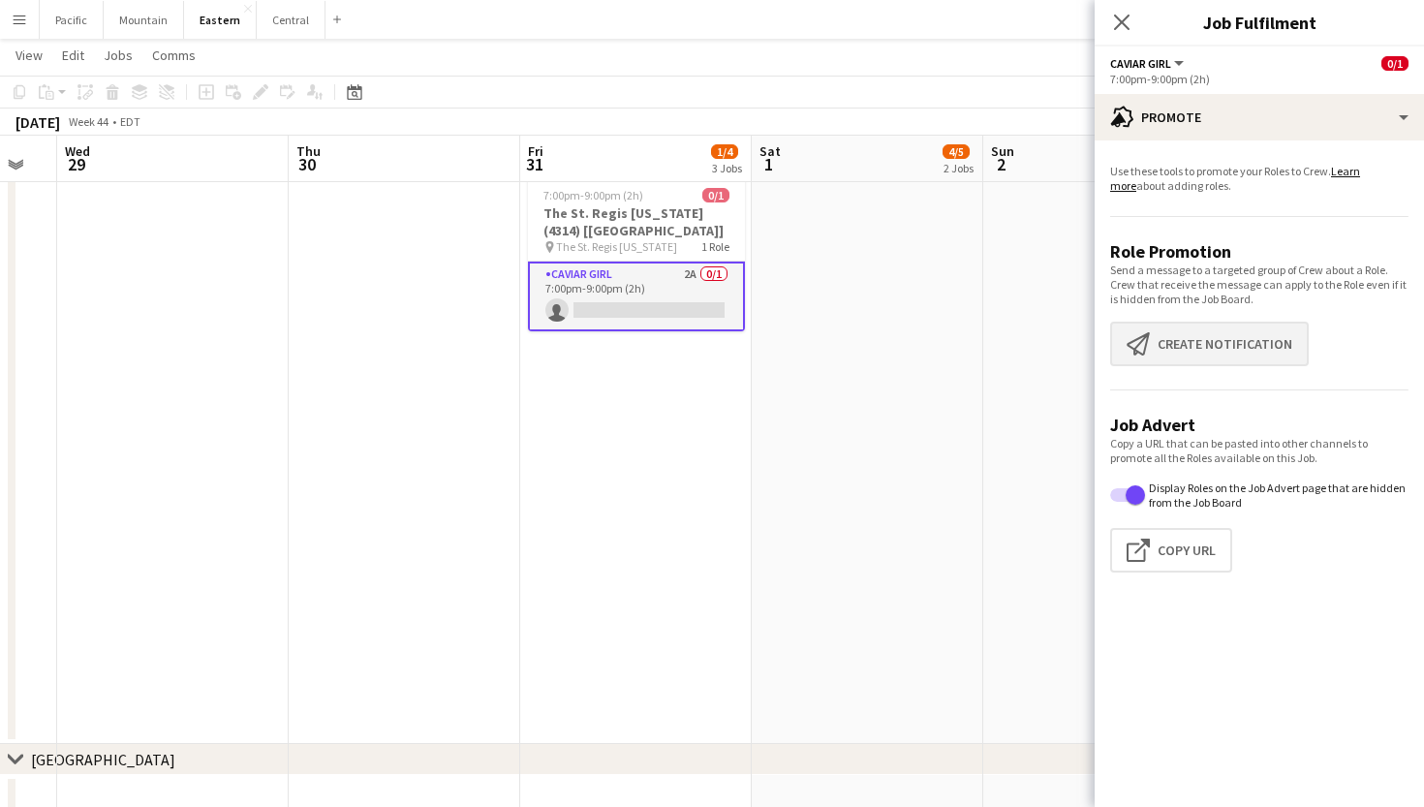
click at [1222, 351] on button "Create notification Create notification" at bounding box center [1209, 344] width 199 height 45
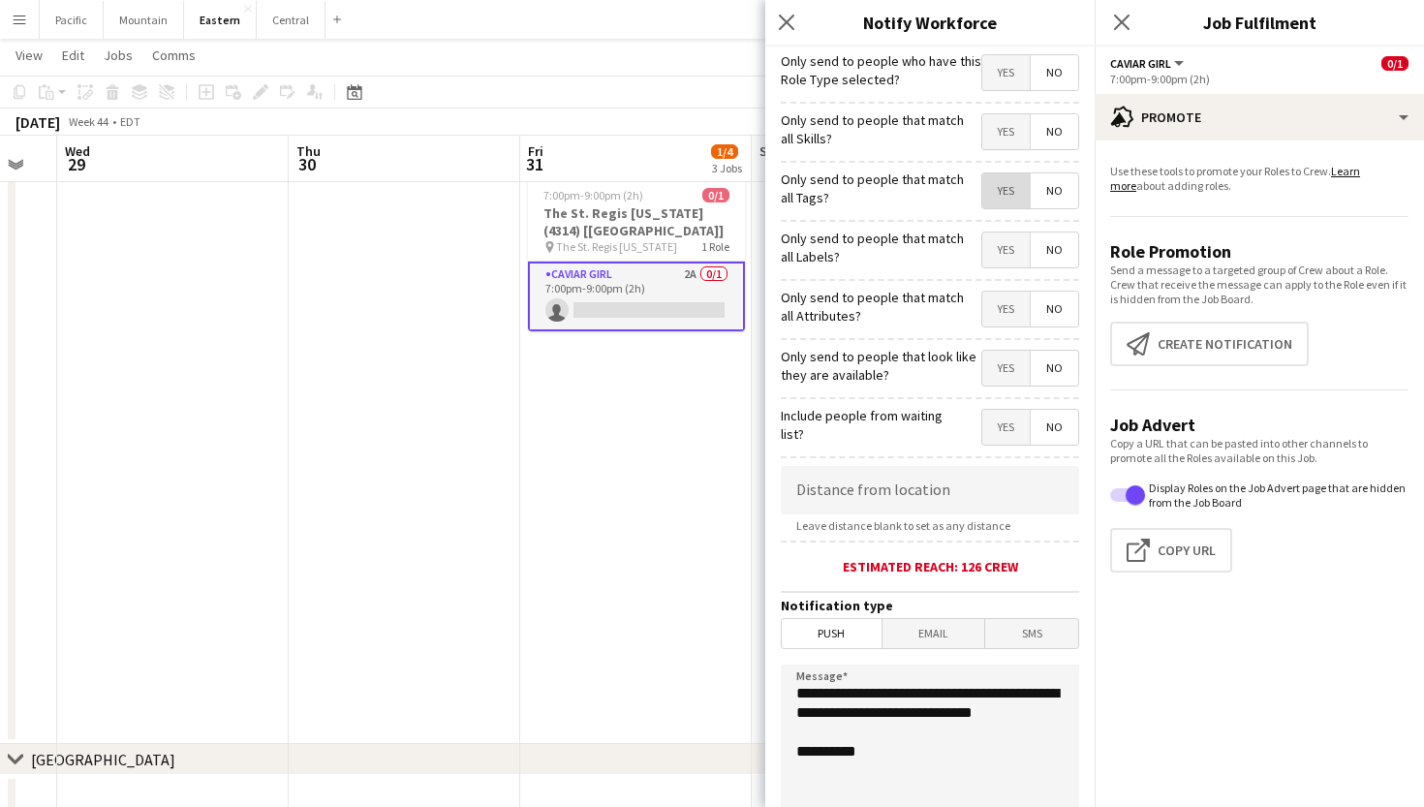
click at [1013, 194] on span "Yes" at bounding box center [1005, 190] width 47 height 35
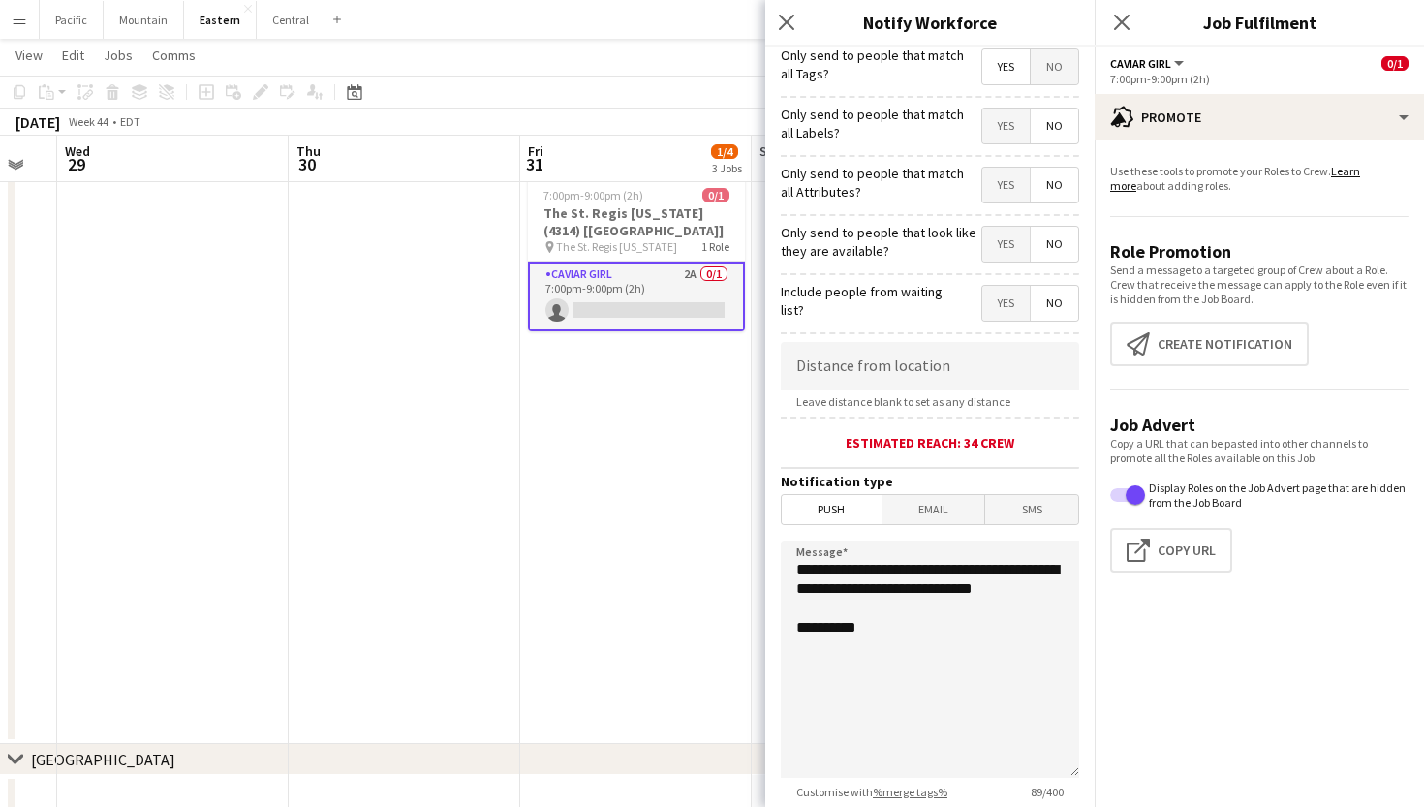
scroll to position [232, 0]
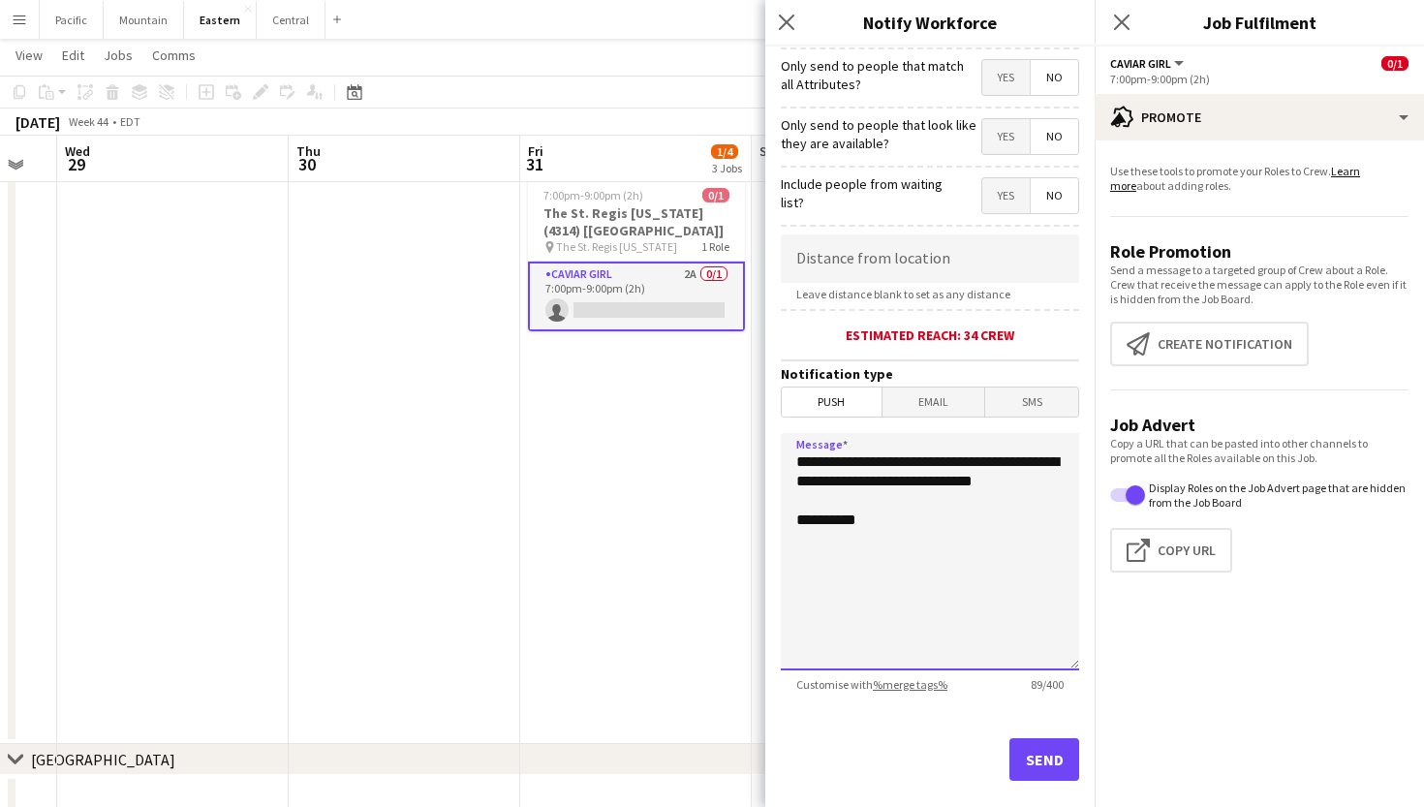
drag, startPoint x: 908, startPoint y: 499, endPoint x: 738, endPoint y: 431, distance: 182.6
click at [738, 431] on body "Menu Boards Boards Boards All jobs Status Workforce Workforce My Workforce Recr…" at bounding box center [712, 191] width 1424 height 2759
paste textarea "**********"
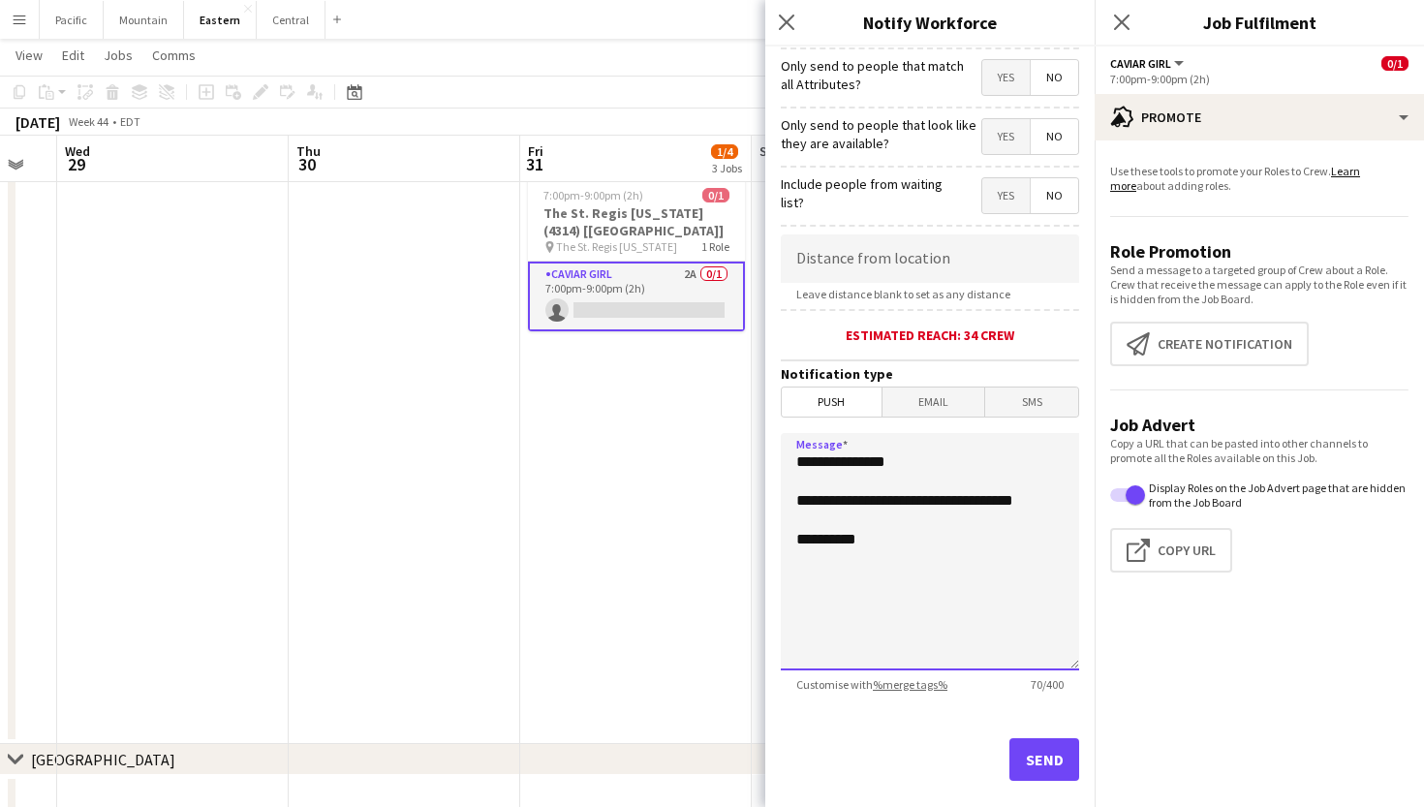
type textarea "**********"
click at [1041, 767] on button "Send" at bounding box center [1044, 759] width 70 height 43
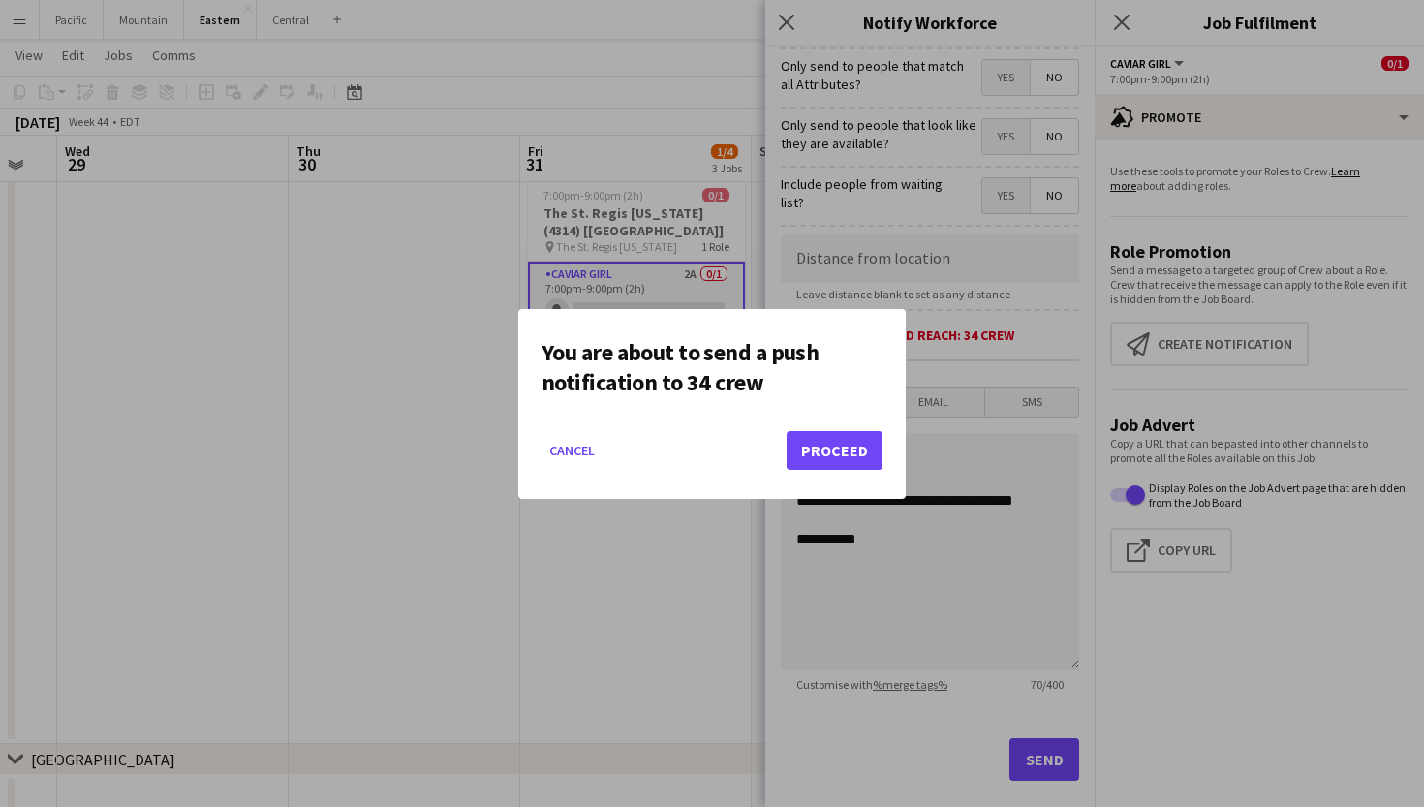
click at [853, 453] on button "Proceed" at bounding box center [835, 450] width 96 height 39
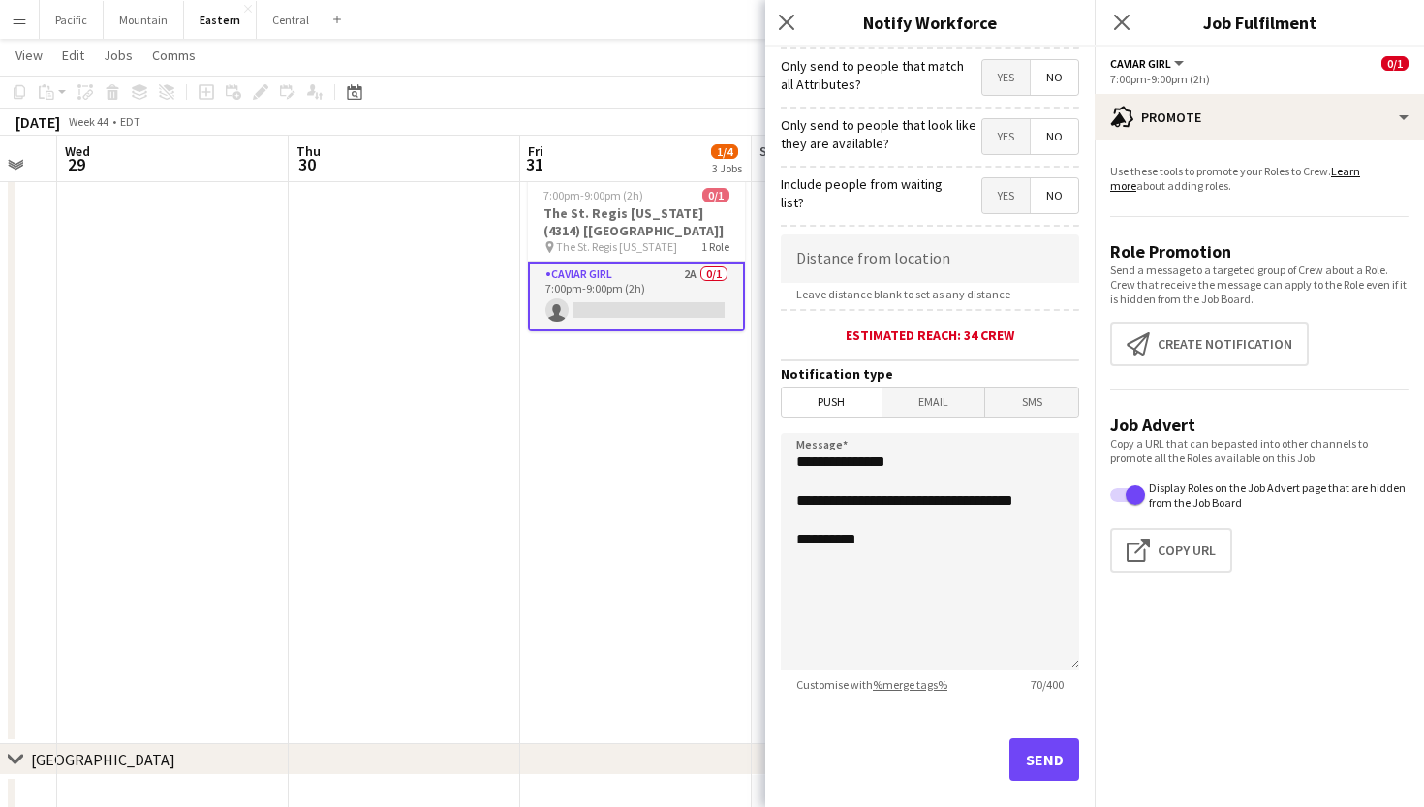
scroll to position [1188, 0]
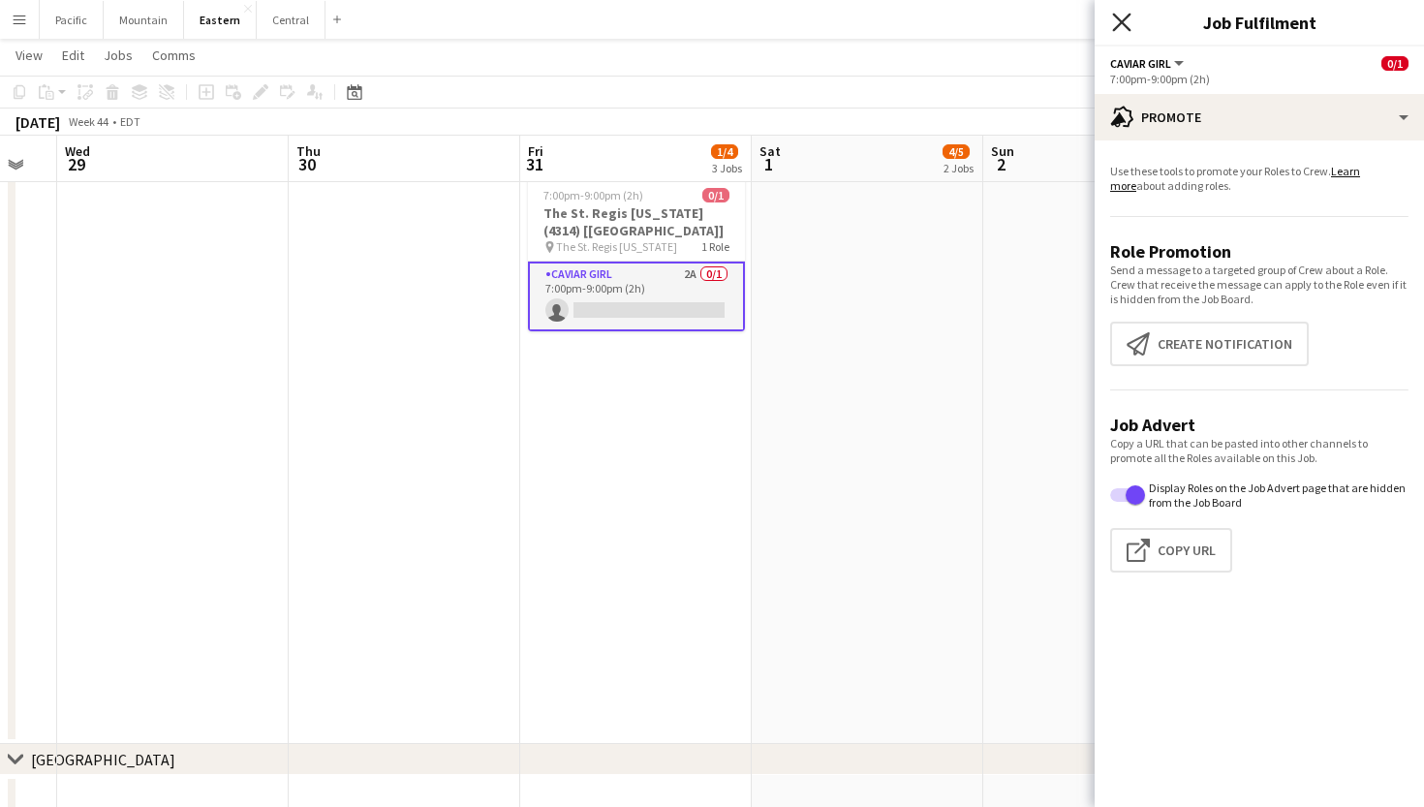
click at [1122, 15] on icon "Close pop-in" at bounding box center [1121, 22] width 18 height 18
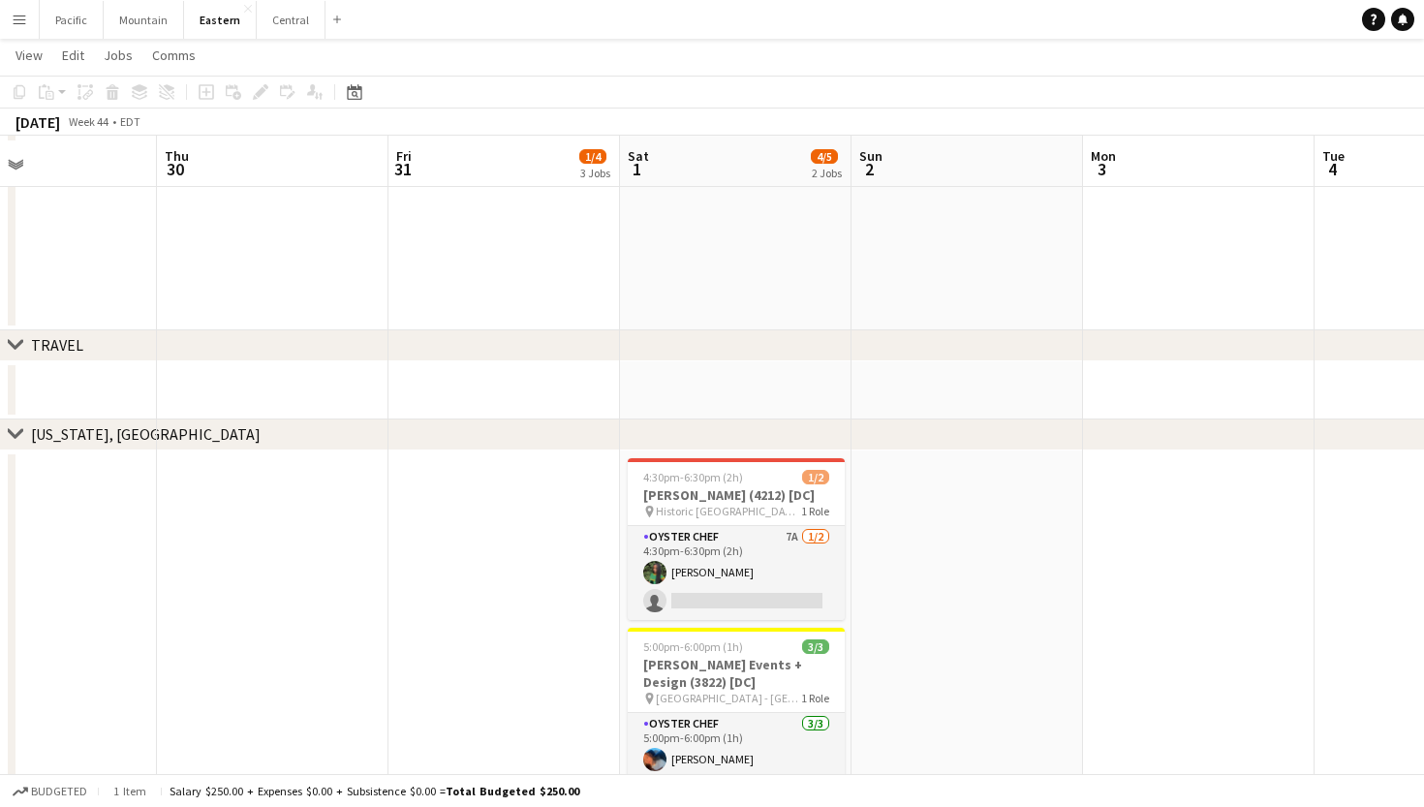
scroll to position [1837, 0]
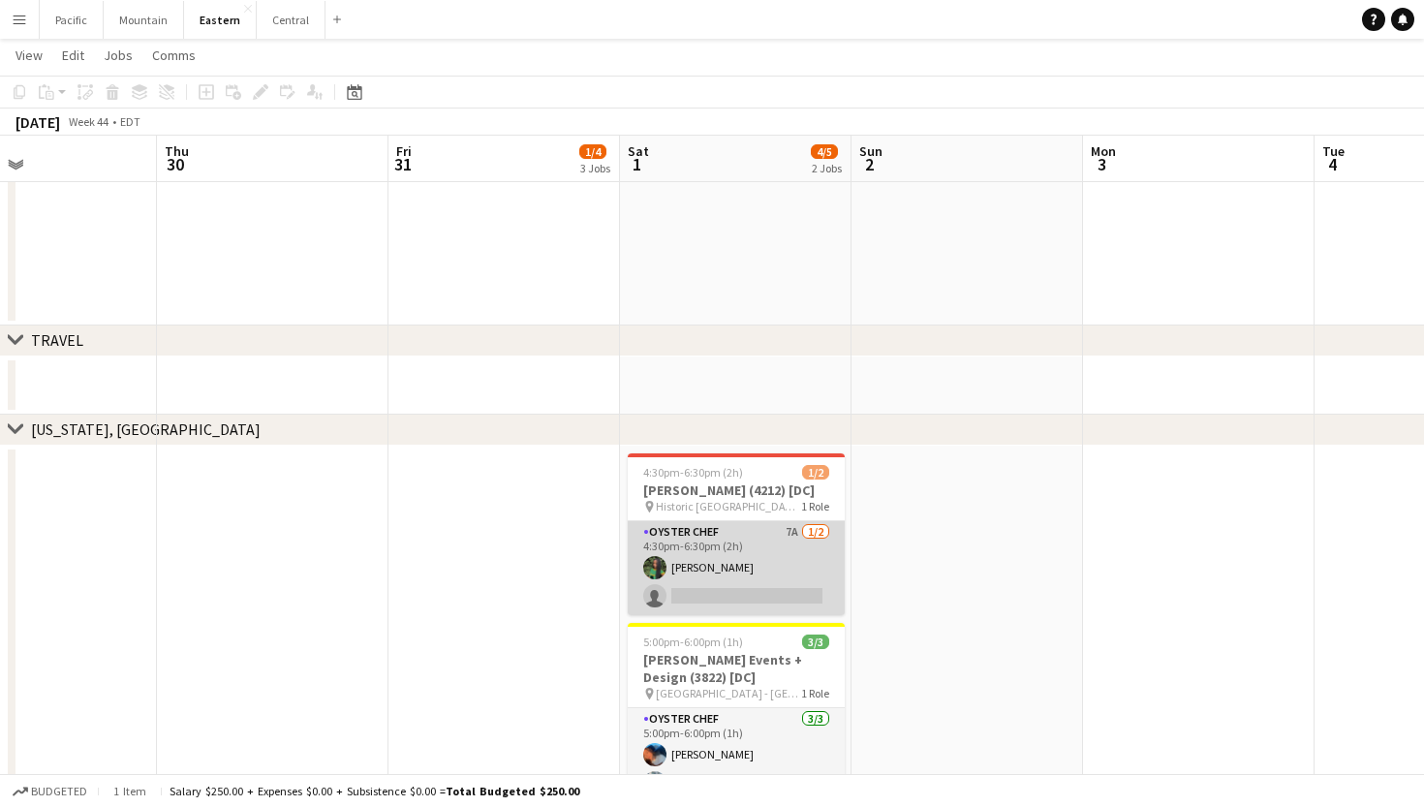
click at [787, 551] on app-card-role "Oyster Chef 7A [DATE] 4:30pm-6:30pm (2h) [PERSON_NAME] single-neutral-actions" at bounding box center [736, 568] width 217 height 94
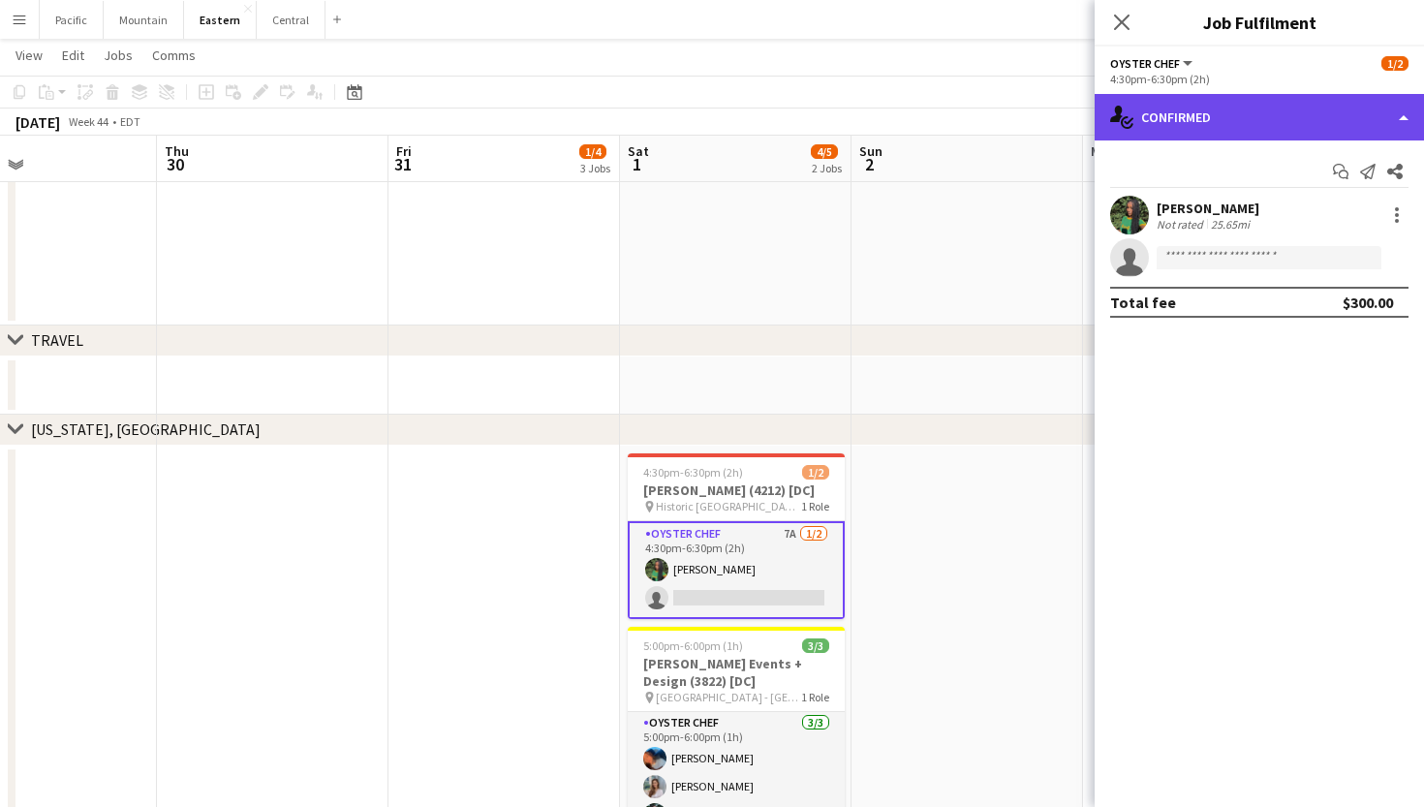
click at [1229, 125] on div "single-neutral-actions-check-2 Confirmed" at bounding box center [1259, 117] width 329 height 46
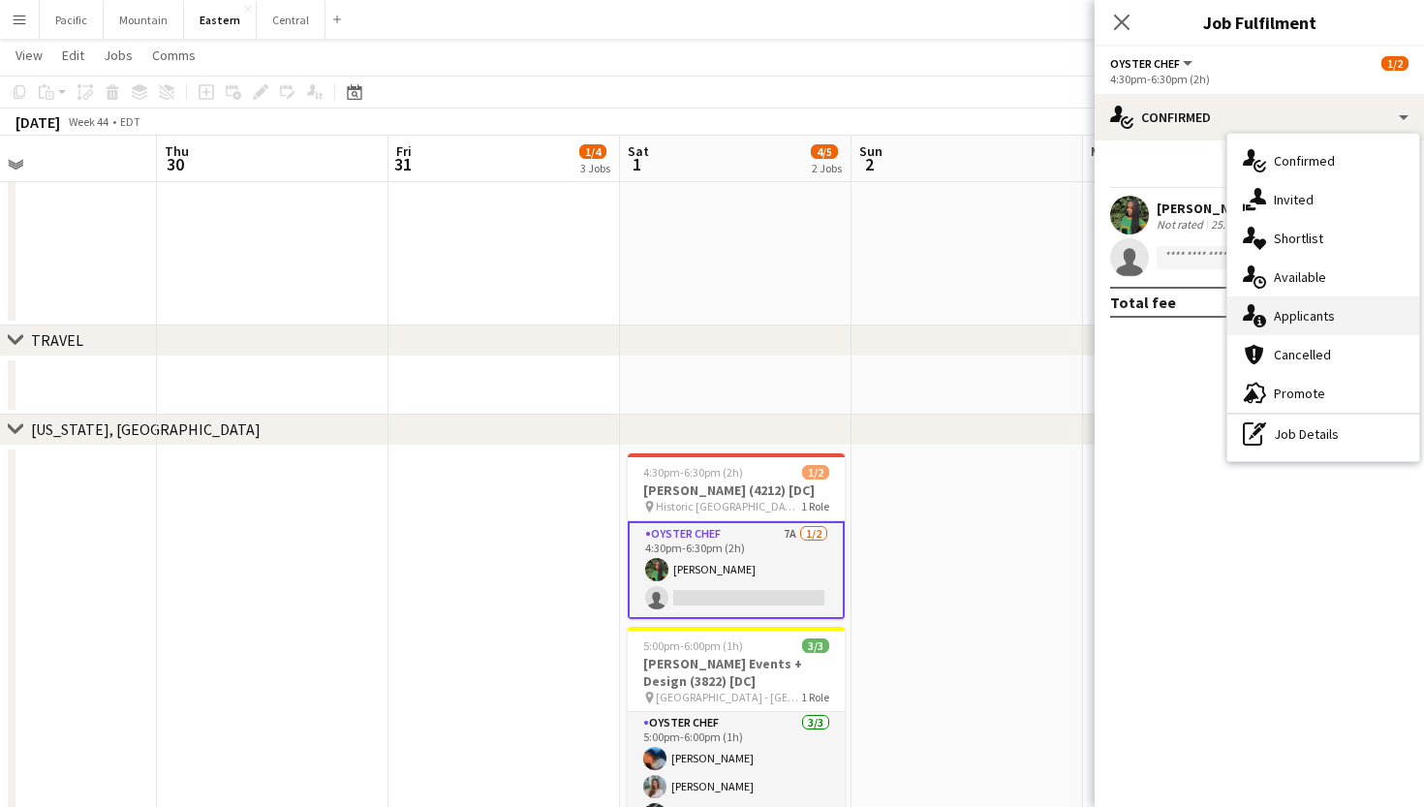
click at [1310, 316] on span "Applicants" at bounding box center [1304, 315] width 61 height 17
